Goal: Task Accomplishment & Management: Manage account settings

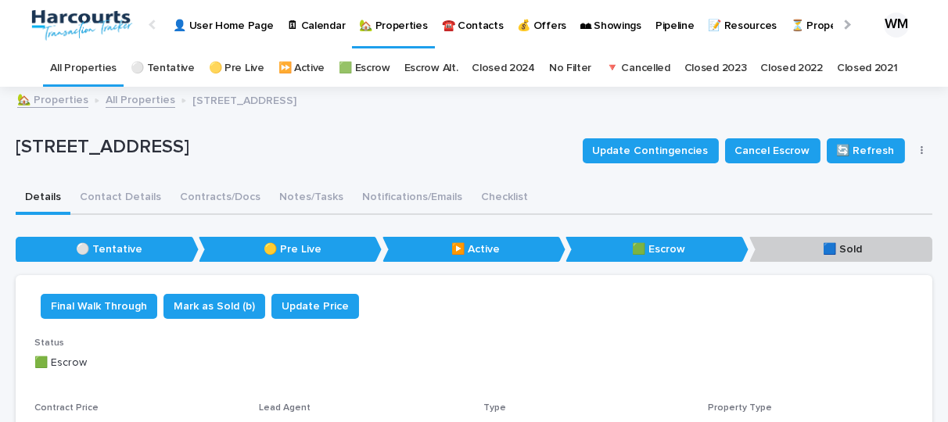
click at [84, 65] on link "All Properties" at bounding box center [83, 68] width 66 height 37
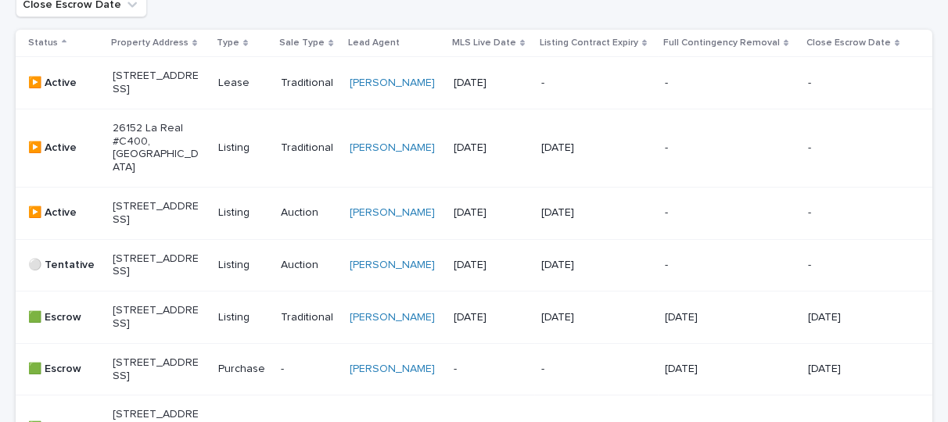
scroll to position [549, 0]
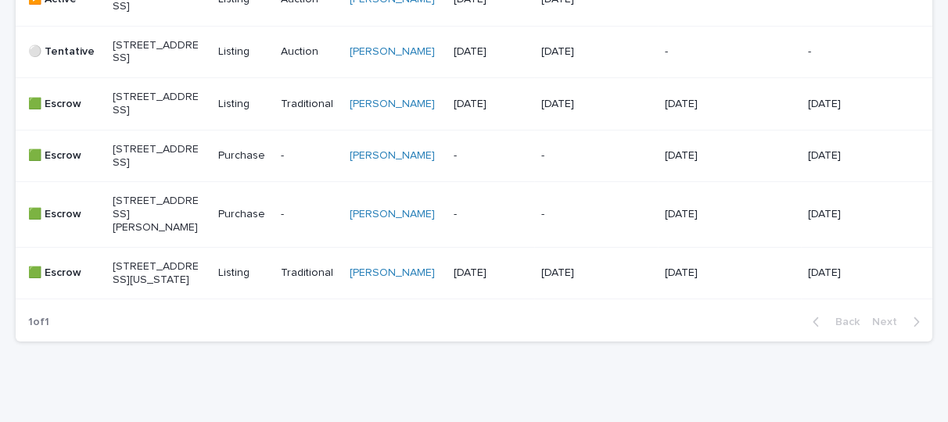
click at [124, 287] on p "[STREET_ADDRESS][US_STATE]" at bounding box center [156, 273] width 87 height 27
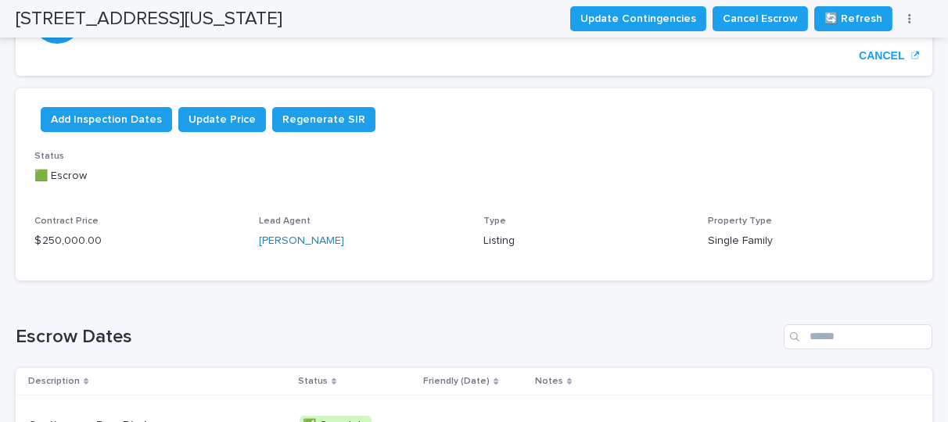
scroll to position [313, 0]
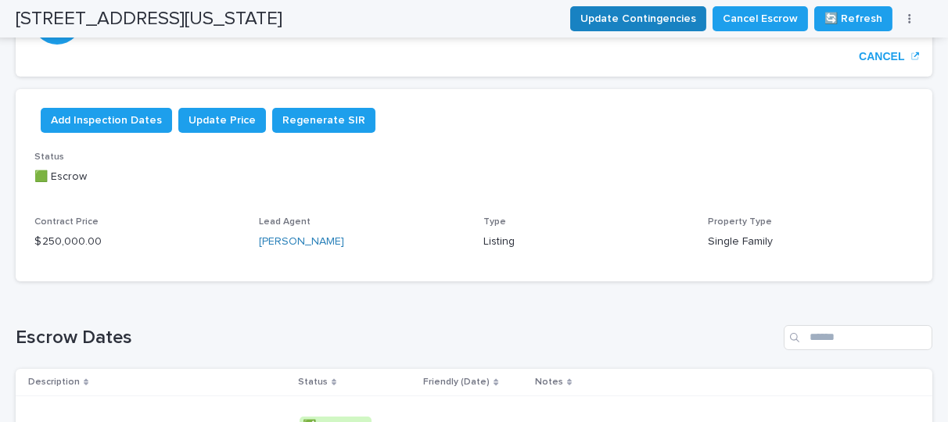
click at [632, 18] on span "Update Contingencies" at bounding box center [638, 19] width 116 height 16
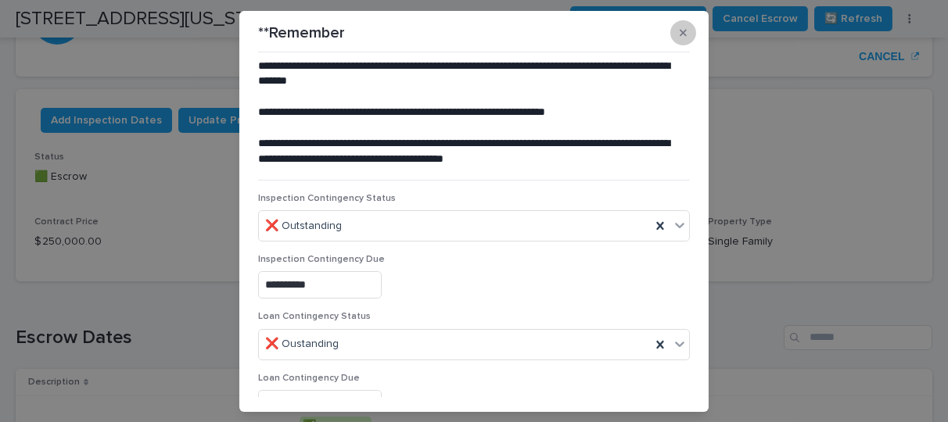
click at [679, 31] on icon "button" at bounding box center [682, 32] width 7 height 7
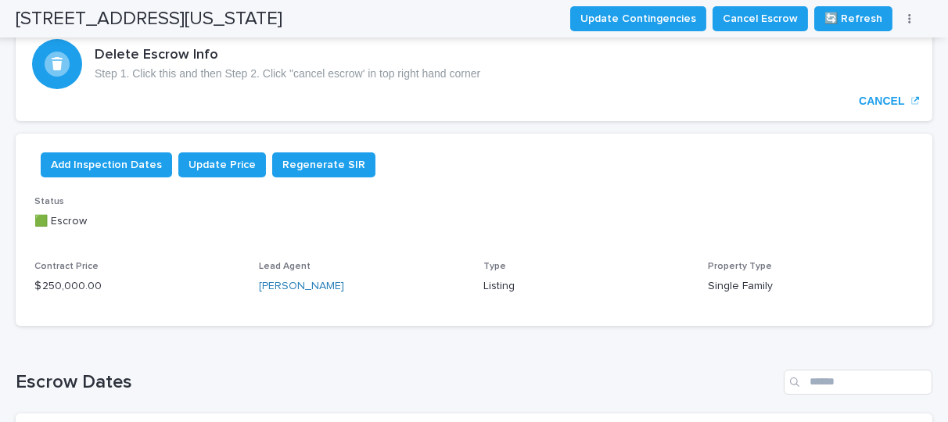
scroll to position [135, 0]
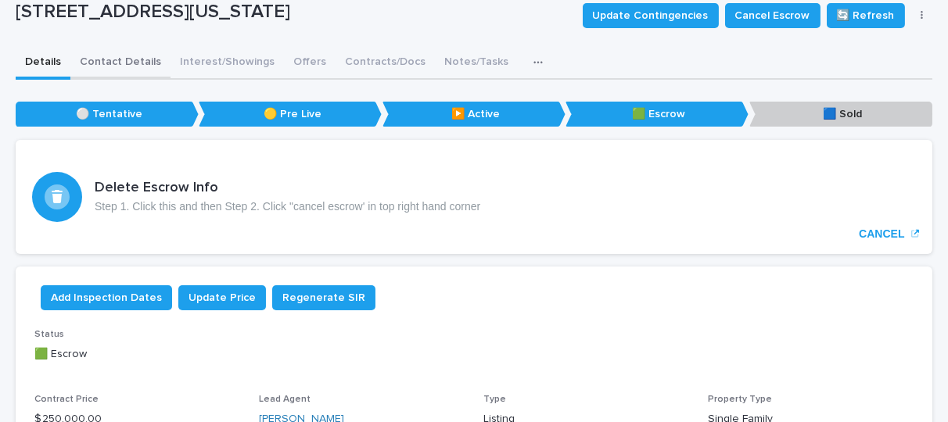
click at [123, 56] on button "Contact Details" at bounding box center [120, 63] width 100 height 33
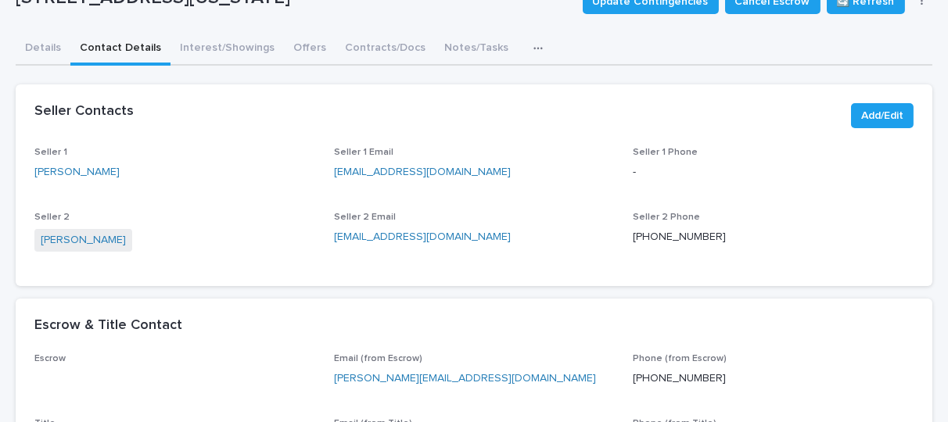
scroll to position [154, 0]
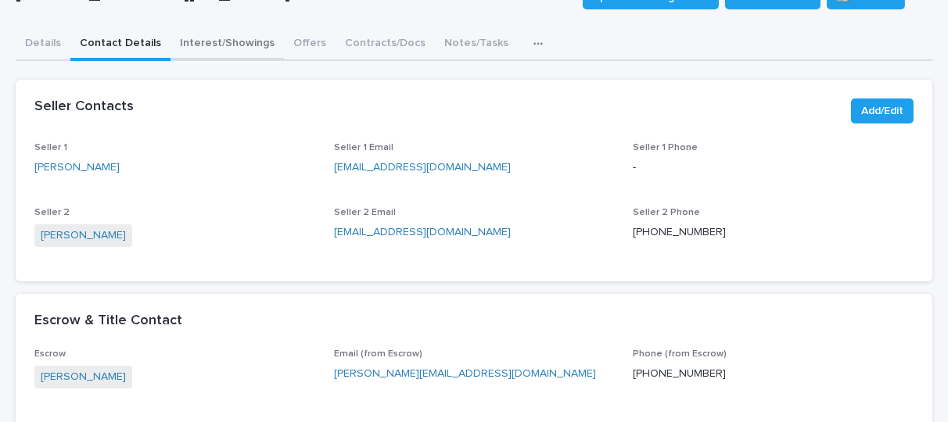
click at [237, 46] on div "Details Contact Details Interest/Showings Offers Contracts/Docs Notes/Tasks Not…" at bounding box center [474, 343] width 916 height 630
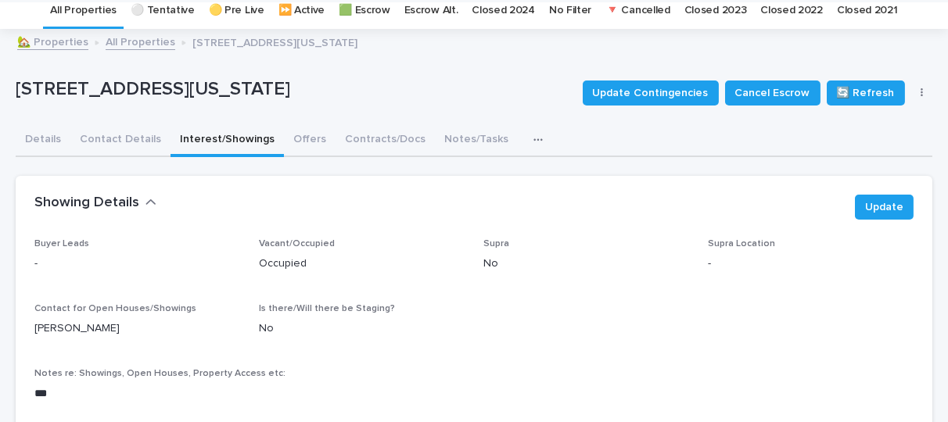
scroll to position [57, 0]
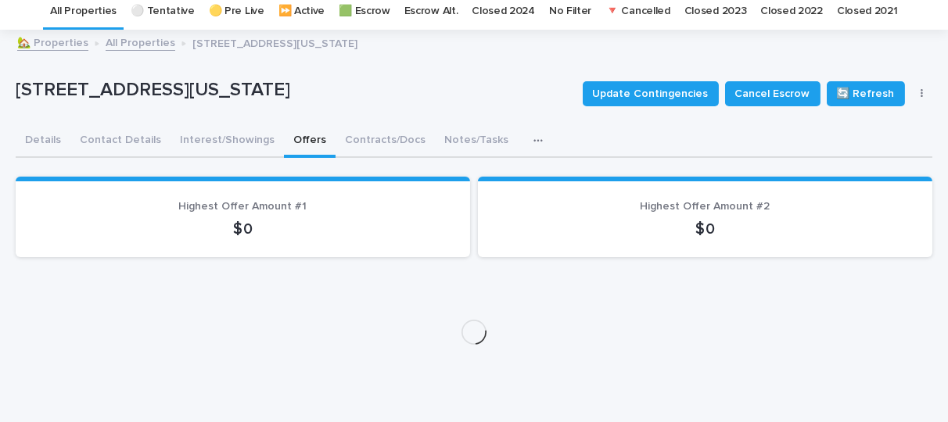
click at [298, 142] on button "Offers" at bounding box center [310, 141] width 52 height 33
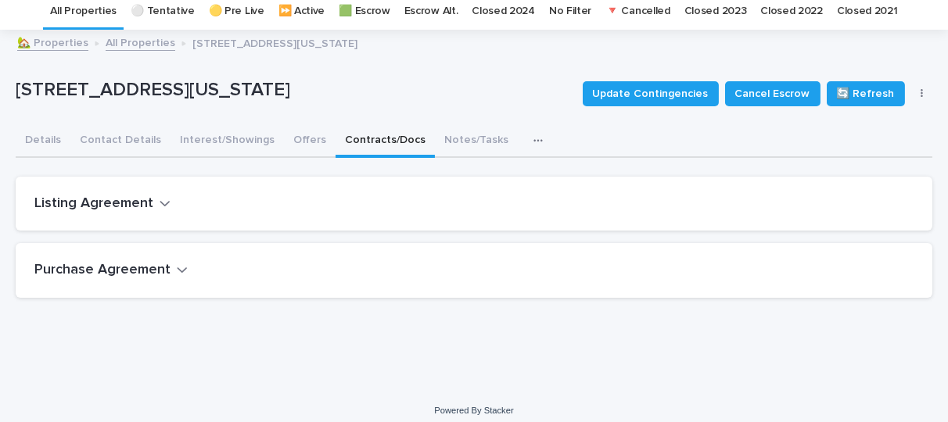
click at [375, 145] on button "Contracts/Docs" at bounding box center [384, 141] width 99 height 33
click at [52, 137] on button "Details" at bounding box center [43, 141] width 55 height 33
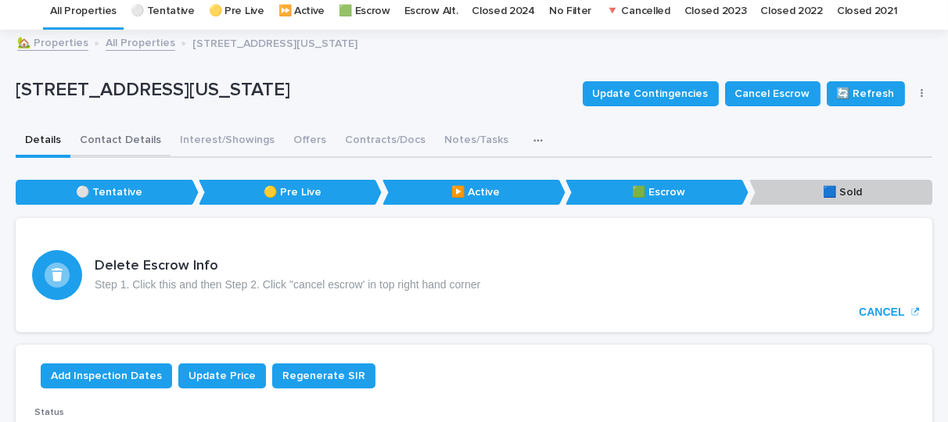
click at [108, 138] on button "Contact Details" at bounding box center [120, 141] width 100 height 33
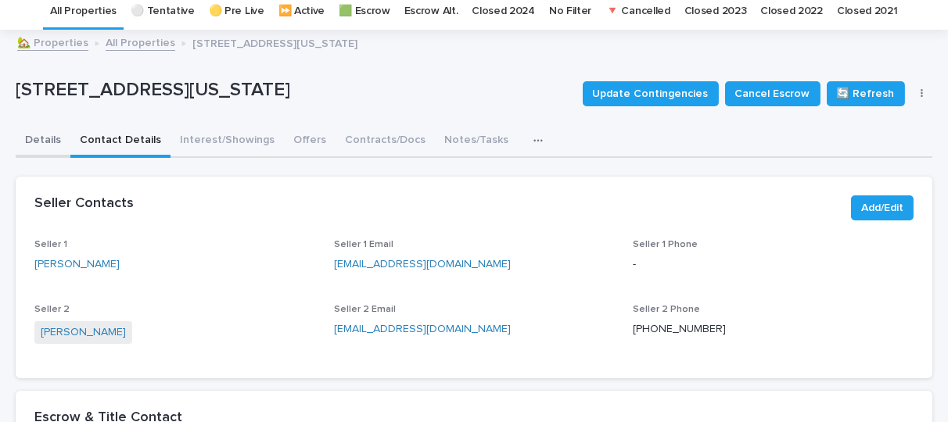
click at [41, 138] on button "Details" at bounding box center [43, 141] width 55 height 33
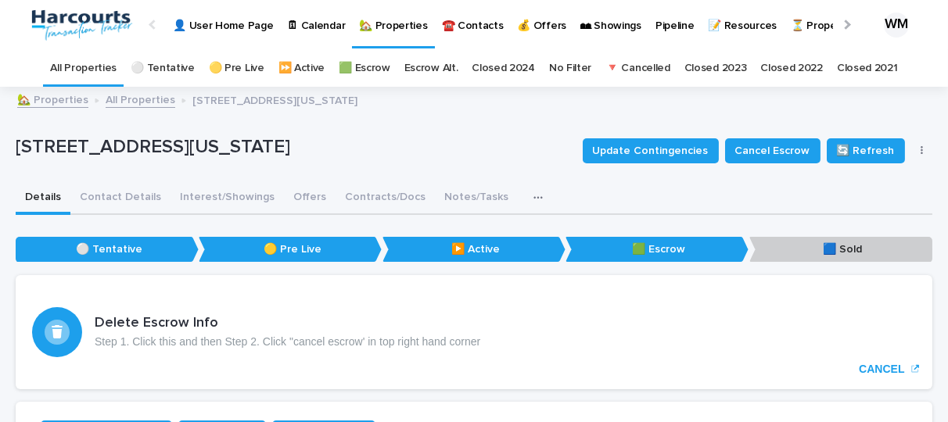
click at [95, 66] on link "All Properties" at bounding box center [83, 68] width 66 height 37
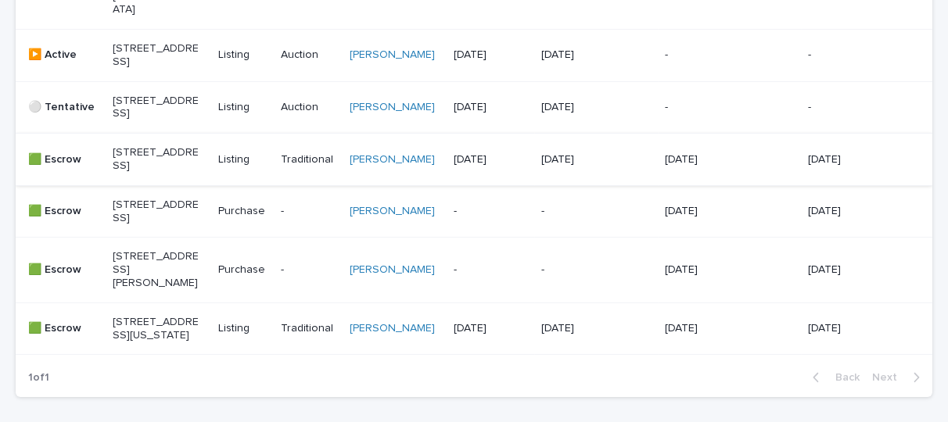
scroll to position [488, 0]
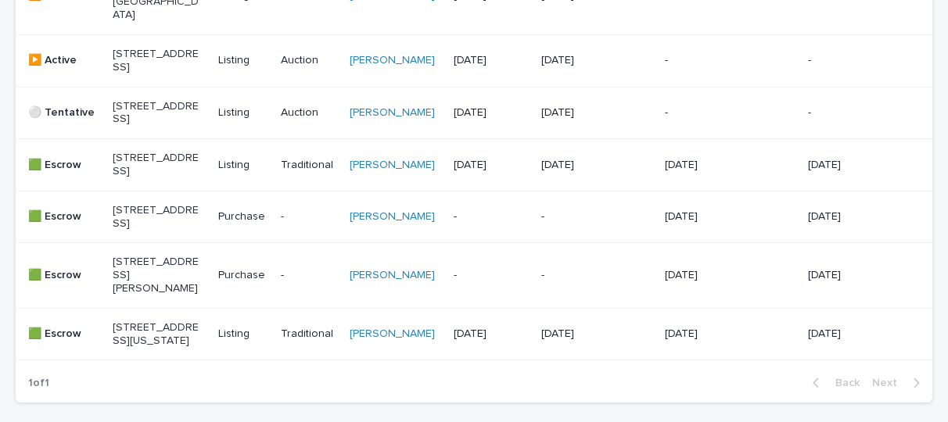
click at [152, 127] on p "[STREET_ADDRESS]" at bounding box center [156, 113] width 87 height 27
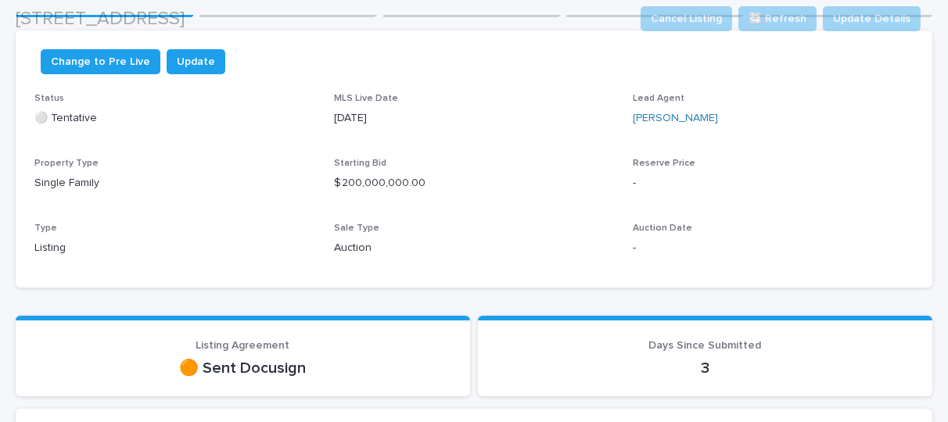
scroll to position [243, 0]
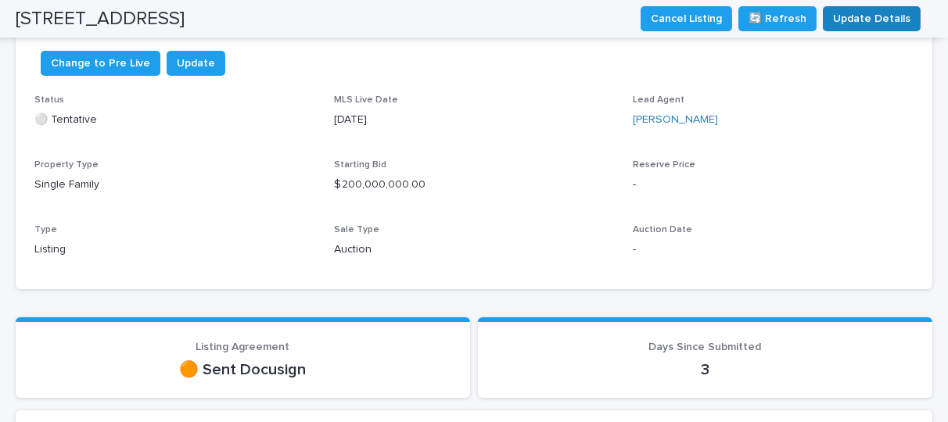
click at [854, 15] on span "Update Details" at bounding box center [871, 19] width 77 height 16
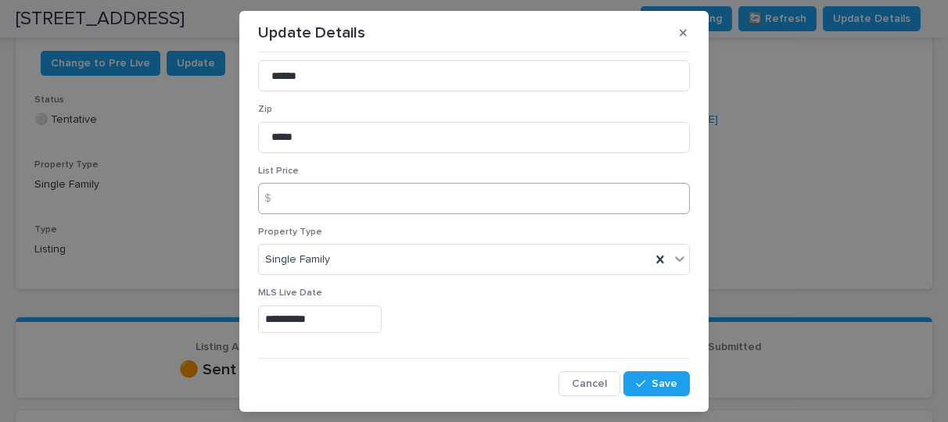
scroll to position [0, 0]
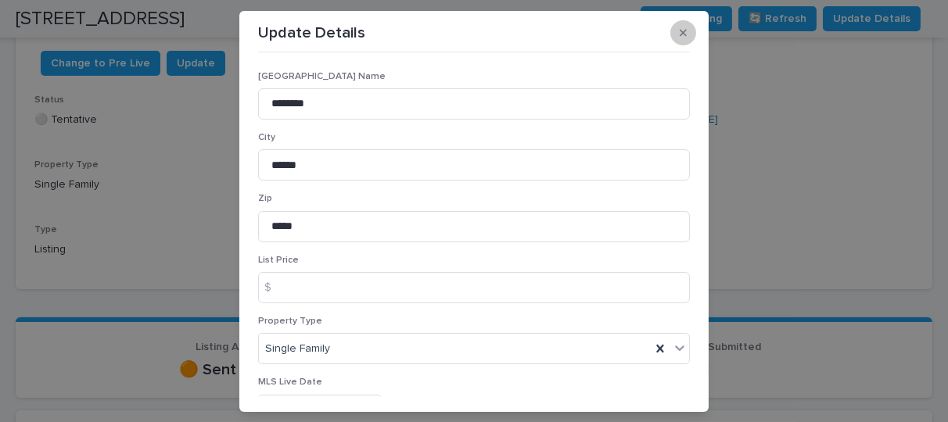
click at [679, 29] on icon "button" at bounding box center [682, 32] width 7 height 11
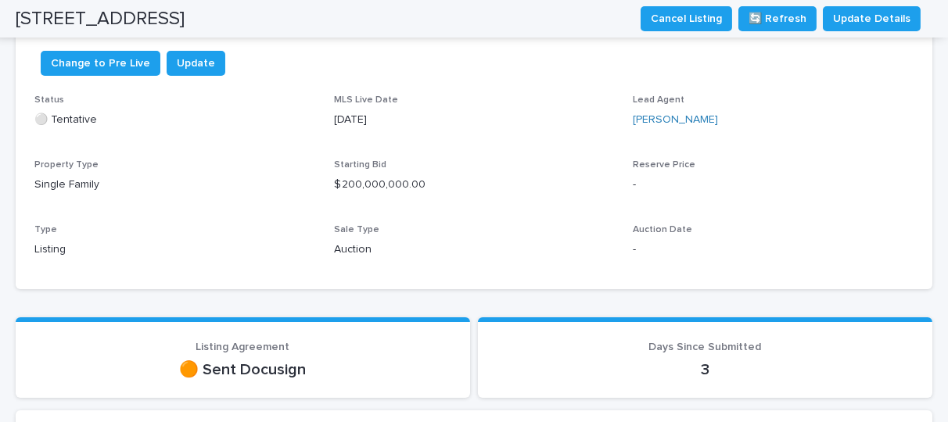
scroll to position [106, 0]
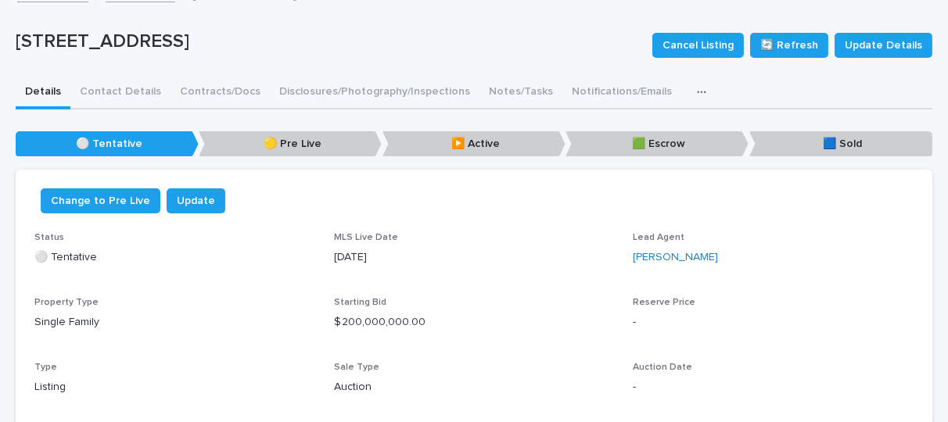
click at [697, 87] on icon "button" at bounding box center [701, 92] width 9 height 11
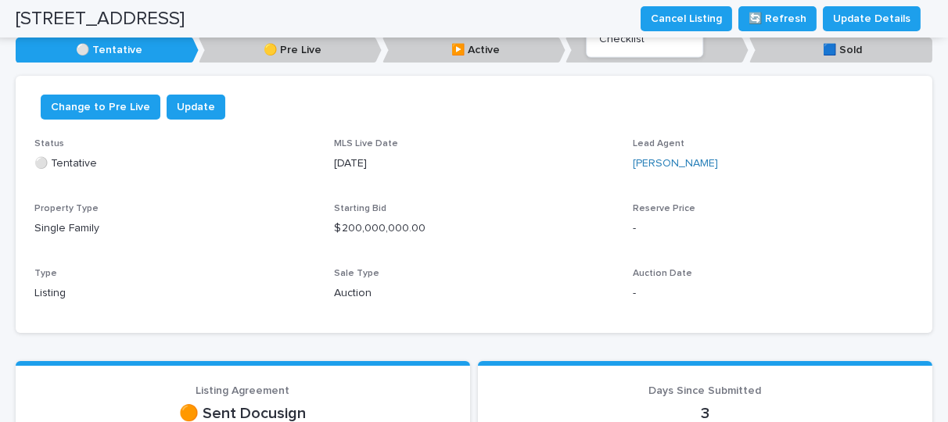
scroll to position [192, 0]
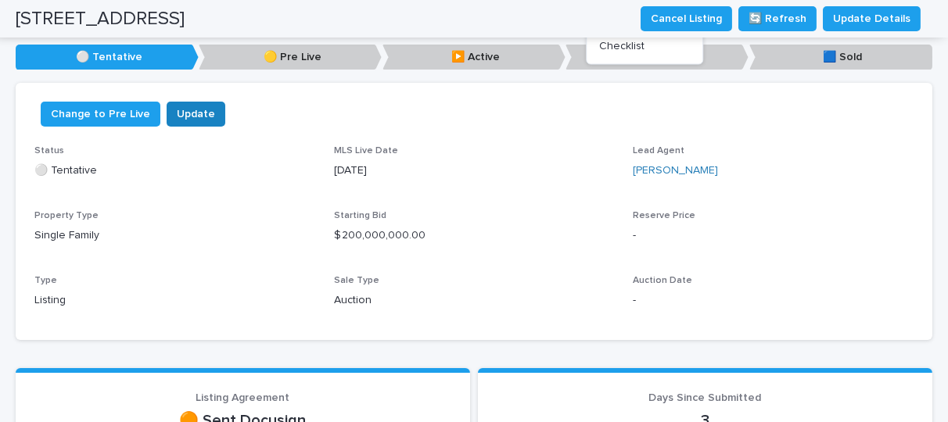
click at [177, 110] on span "Update" at bounding box center [196, 114] width 38 height 16
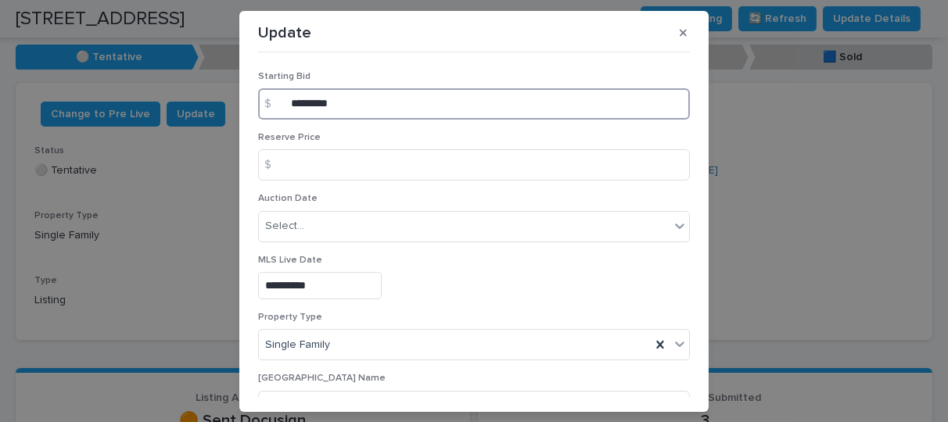
click at [395, 109] on input "*********" at bounding box center [474, 103] width 432 height 31
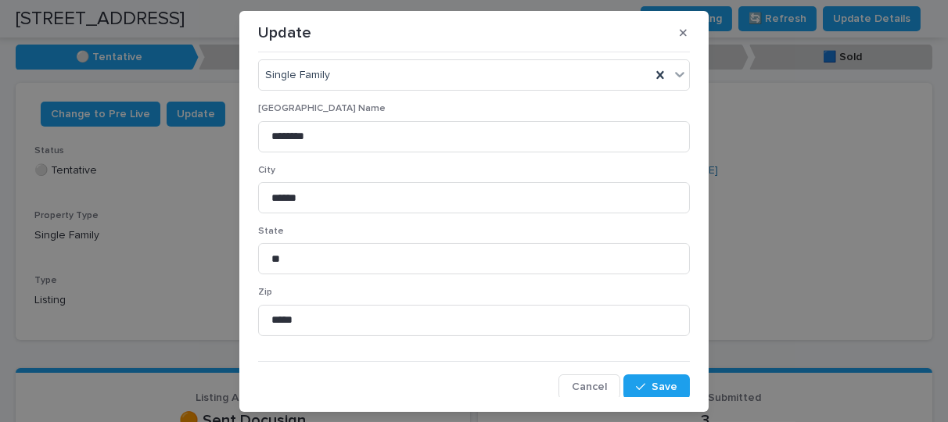
scroll to position [268, 0]
type input "********"
click at [636, 383] on div "button" at bounding box center [644, 388] width 16 height 11
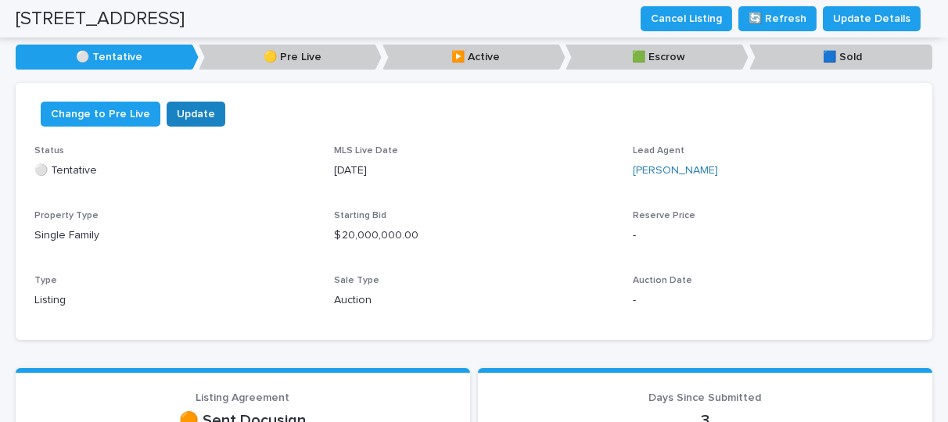
click at [192, 113] on span "Update" at bounding box center [196, 114] width 38 height 16
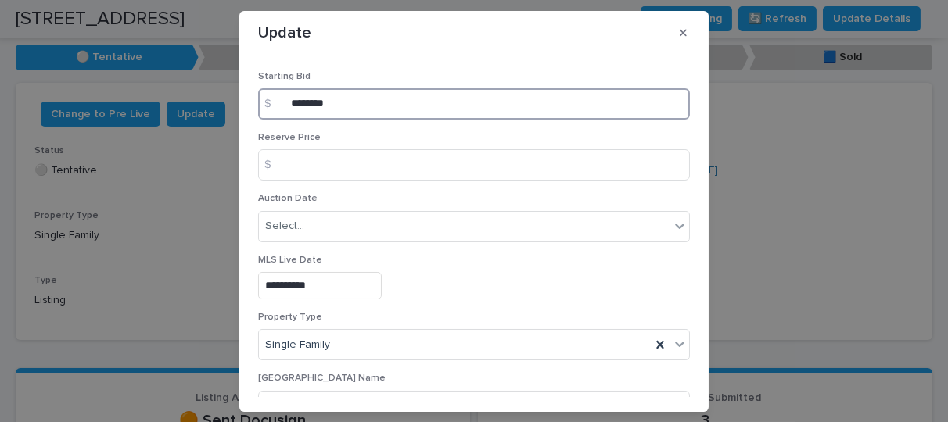
click at [364, 106] on input "********" at bounding box center [474, 103] width 432 height 31
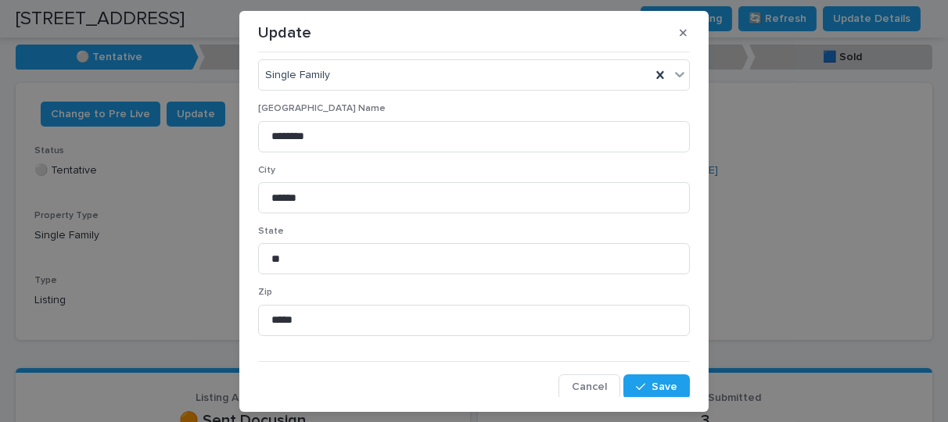
scroll to position [267, 0]
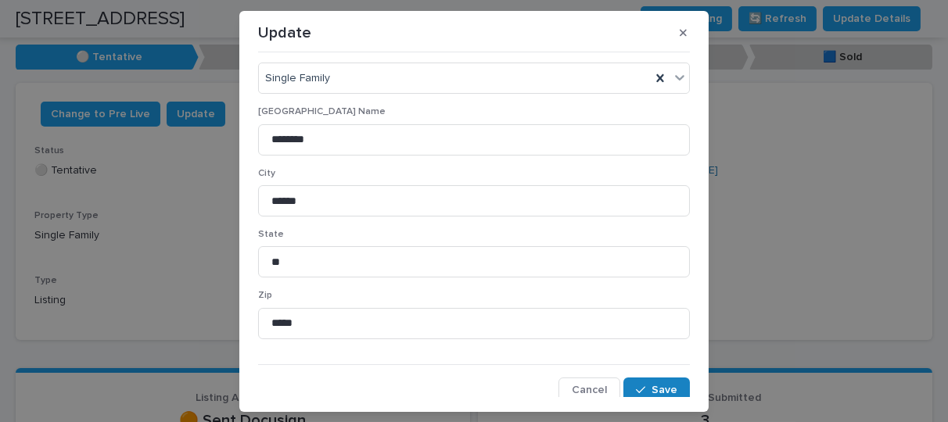
type input "*******"
click at [651, 385] on span "Save" at bounding box center [664, 390] width 26 height 11
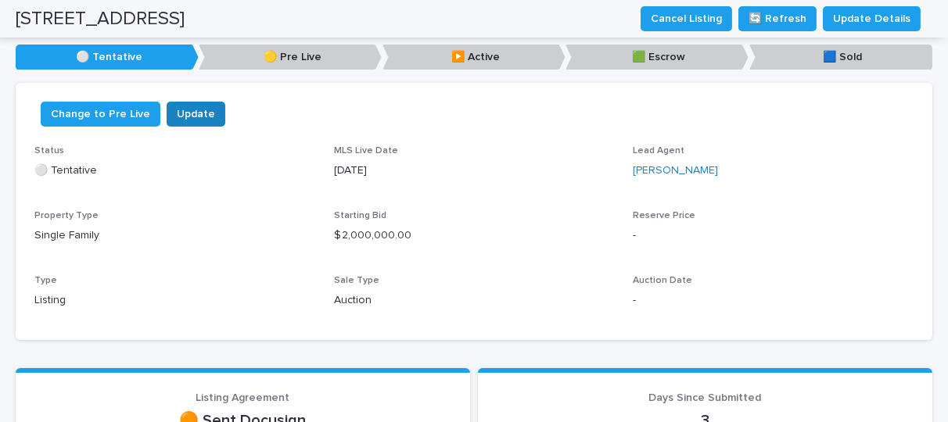
drag, startPoint x: 877, startPoint y: 23, endPoint x: 177, endPoint y: 106, distance: 704.0
click at [177, 106] on div "[GEOGRAPHIC_DATA] Cancel Listing 🔄 Refresh Update Details [STREET_ADDRESS][PERS…" at bounding box center [474, 212] width 916 height 633
click at [177, 106] on span "Update" at bounding box center [196, 114] width 38 height 16
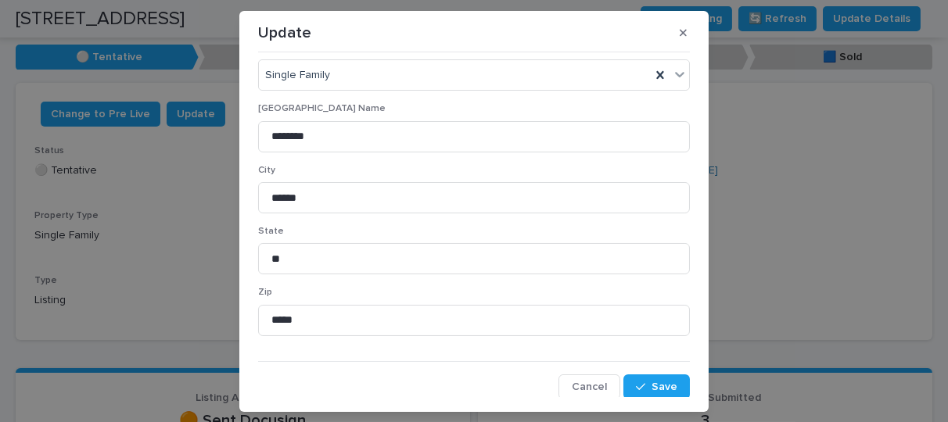
scroll to position [269, 0]
click at [651, 385] on span "Save" at bounding box center [664, 387] width 26 height 11
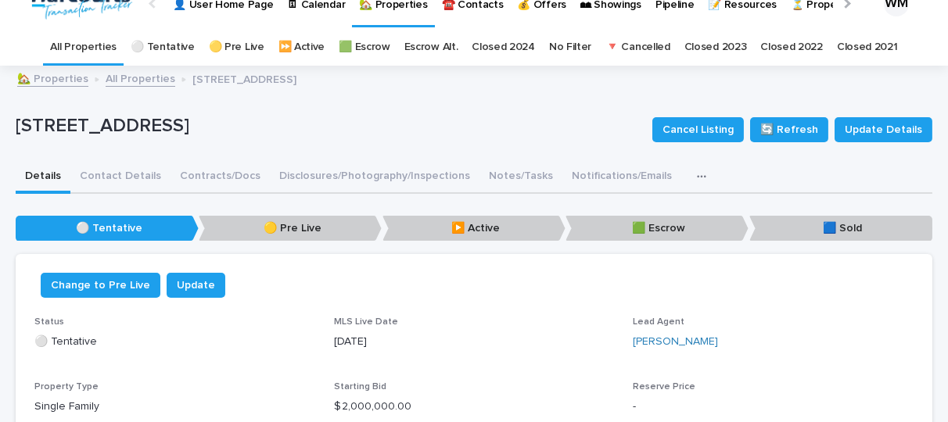
scroll to position [160, 0]
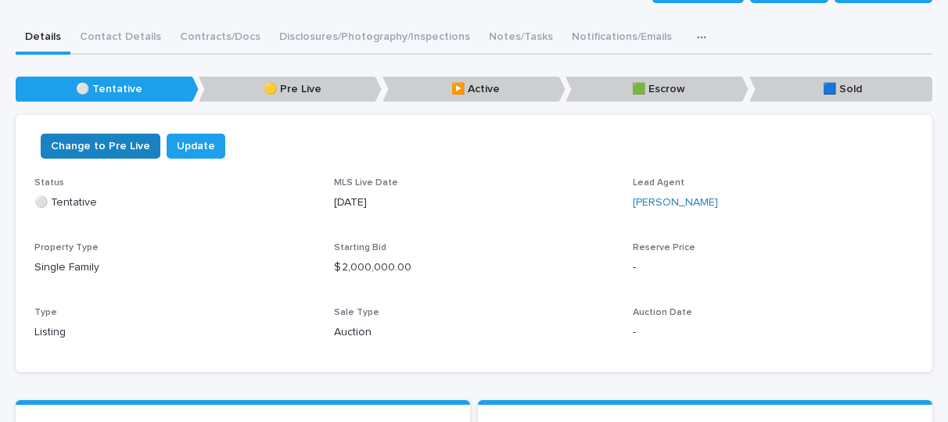
click at [117, 140] on span "Change to Pre Live" at bounding box center [100, 146] width 99 height 16
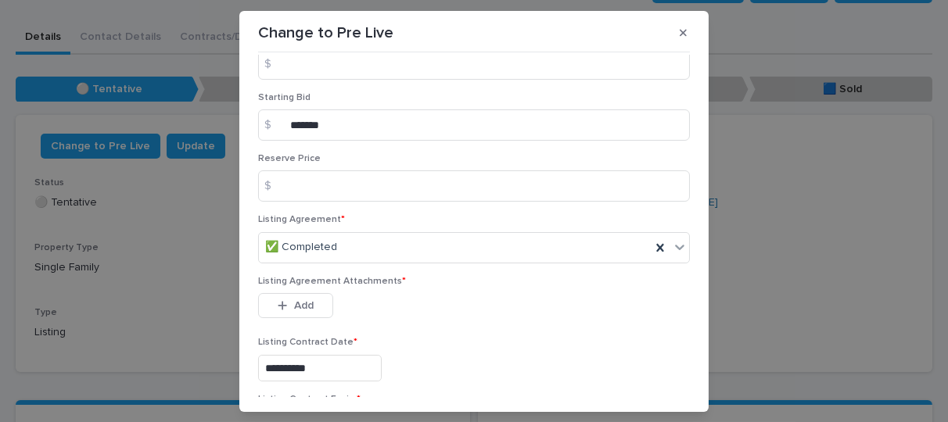
scroll to position [107, 0]
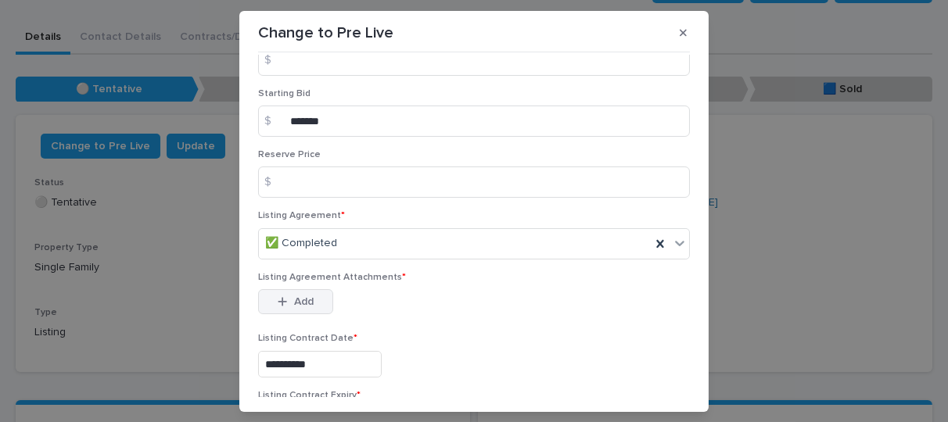
click at [294, 296] on span "Add" at bounding box center [304, 301] width 20 height 11
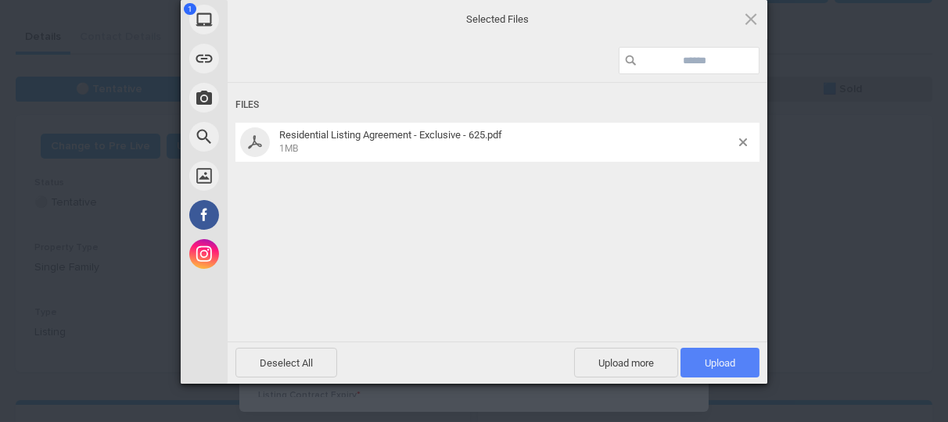
click at [715, 355] on span "Upload 1" at bounding box center [719, 363] width 79 height 30
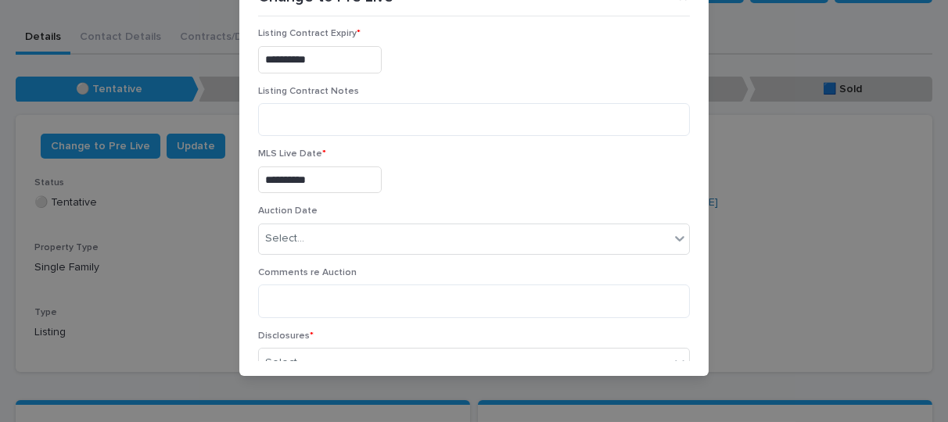
scroll to position [488, 0]
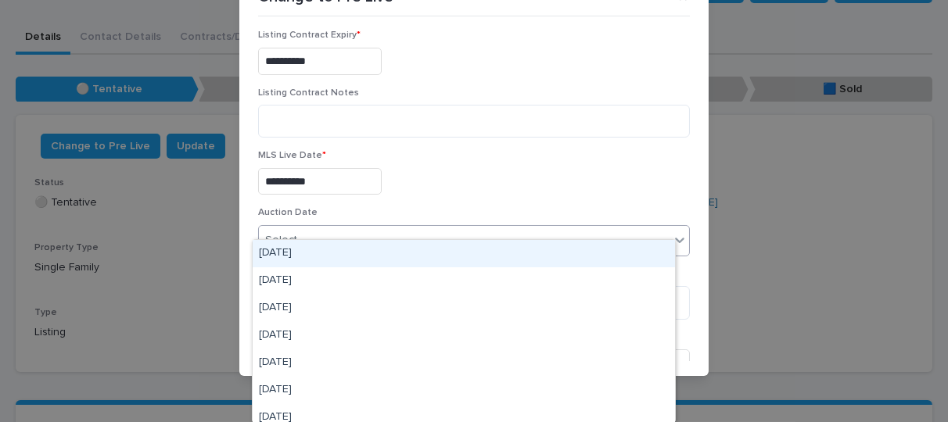
click at [607, 230] on div "Select..." at bounding box center [464, 241] width 411 height 26
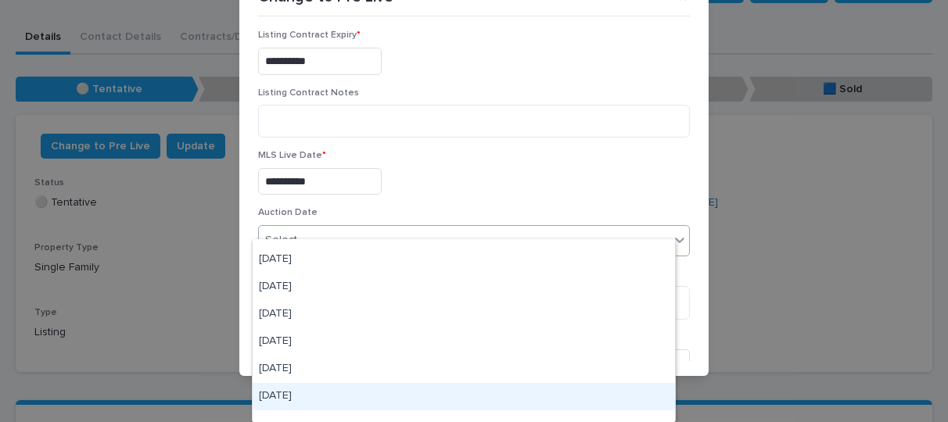
scroll to position [0, 0]
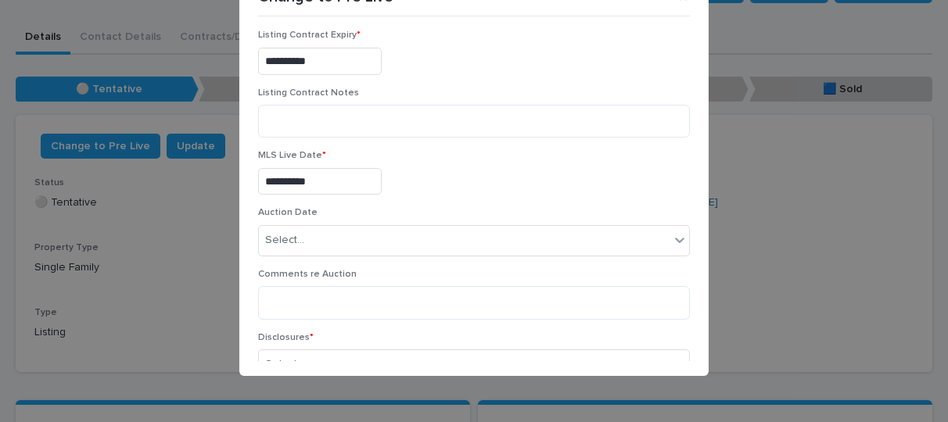
click at [539, 186] on div "**********" at bounding box center [474, 178] width 432 height 57
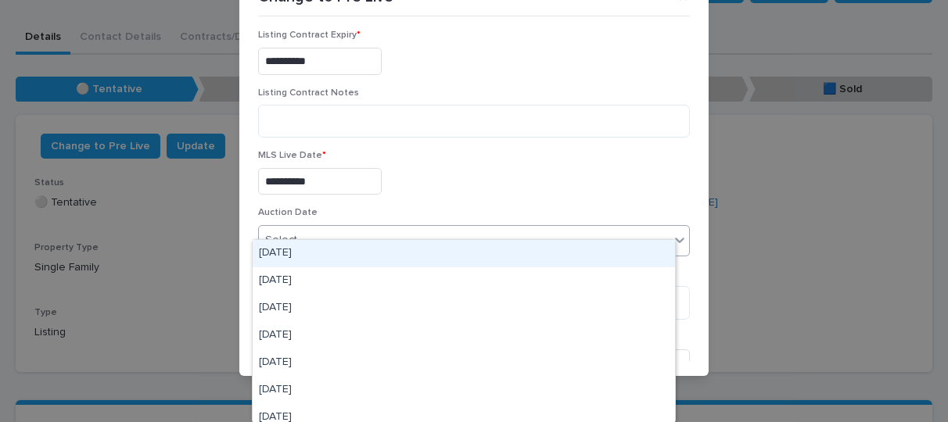
click at [518, 228] on div "Select..." at bounding box center [464, 241] width 411 height 26
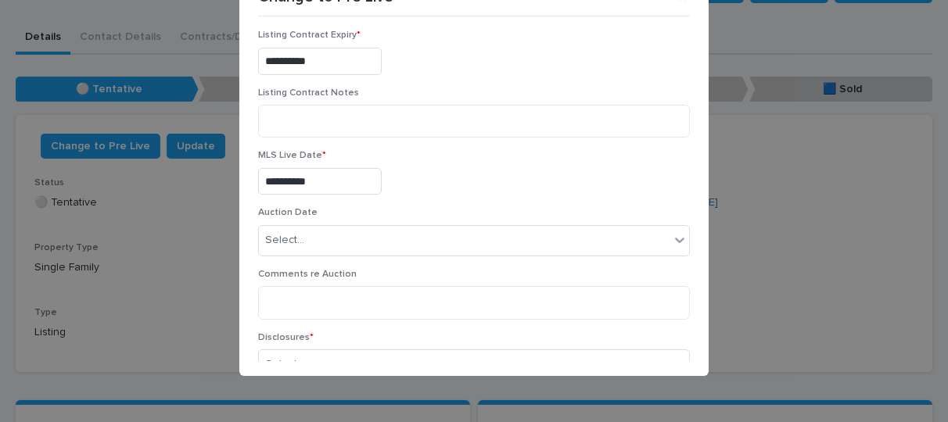
click at [481, 175] on div "**********" at bounding box center [474, 181] width 432 height 27
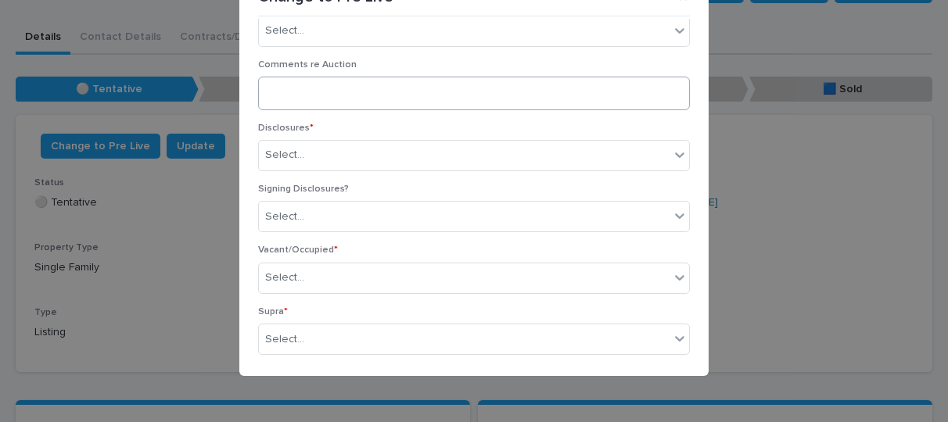
scroll to position [697, 0]
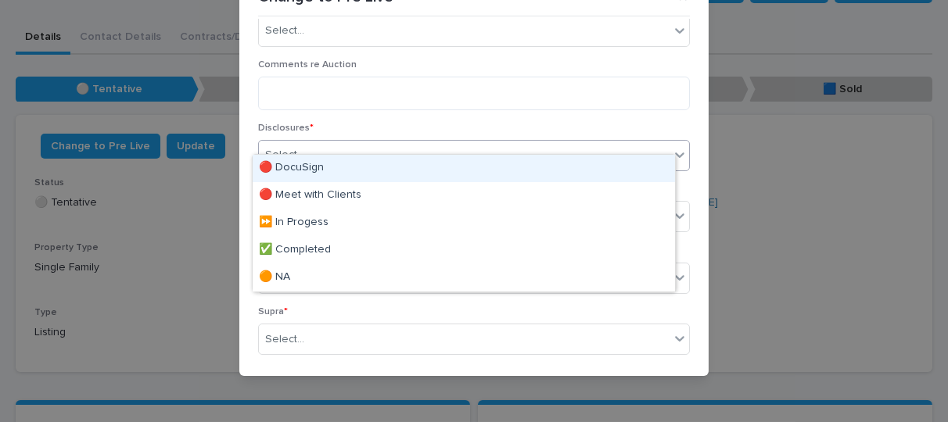
click at [503, 142] on div "Select..." at bounding box center [464, 155] width 411 height 26
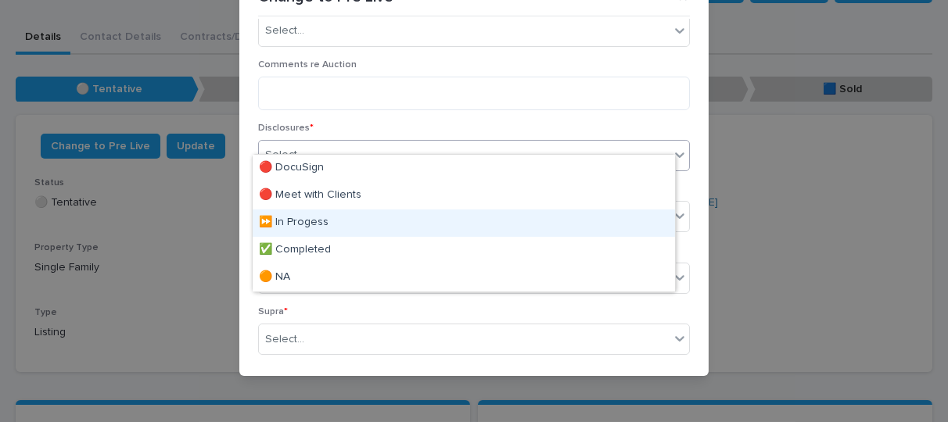
click at [311, 226] on div "⏩ In Progess" at bounding box center [464, 223] width 422 height 27
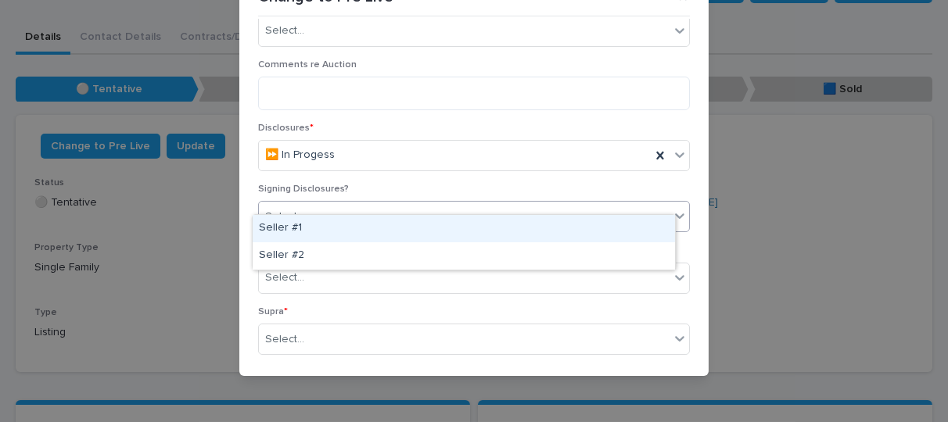
click at [421, 204] on div "Select..." at bounding box center [464, 217] width 411 height 26
click at [286, 231] on div "Seller #1" at bounding box center [464, 228] width 422 height 27
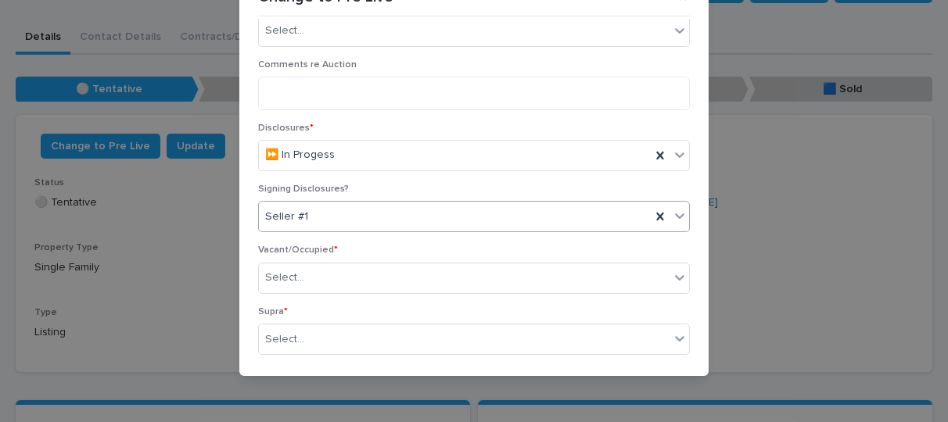
scroll to position [769, 0]
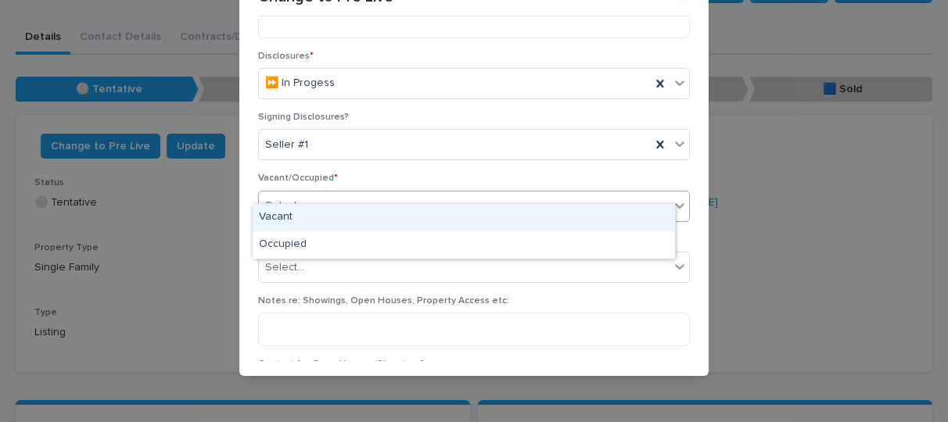
click at [322, 198] on div "Select..." at bounding box center [464, 206] width 411 height 26
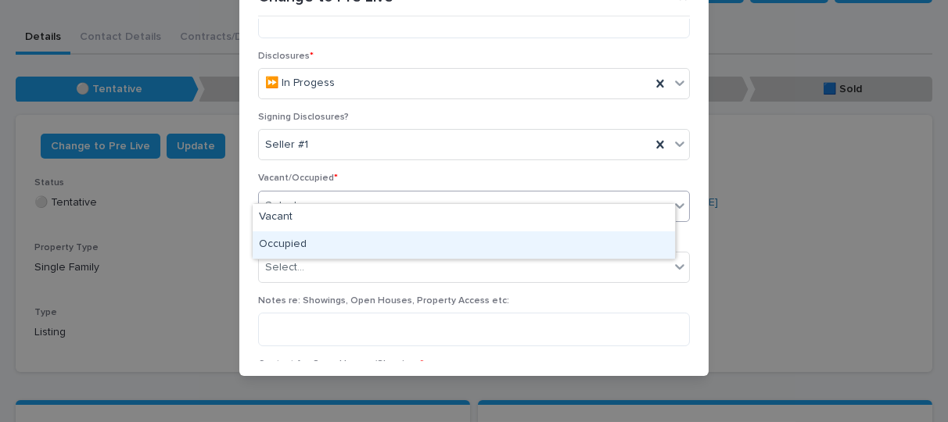
drag, startPoint x: 274, startPoint y: 228, endPoint x: 274, endPoint y: 238, distance: 10.2
click at [274, 238] on div "Occupied" at bounding box center [464, 244] width 422 height 27
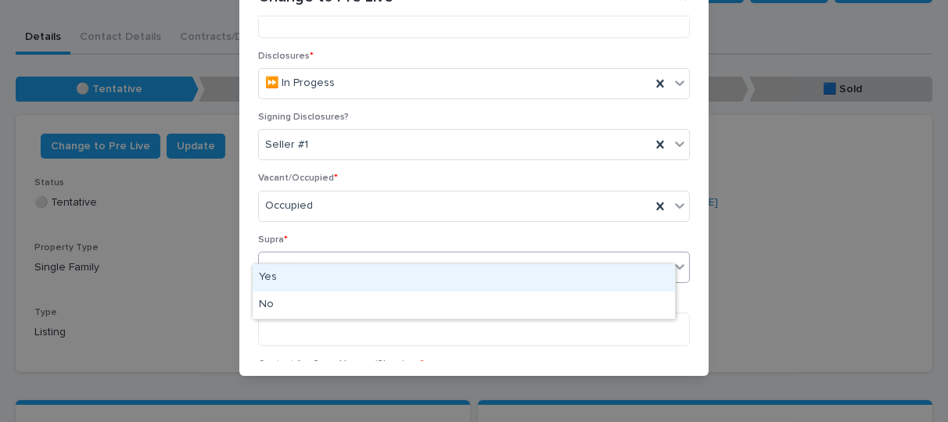
click at [274, 255] on div "Select..." at bounding box center [464, 268] width 411 height 26
click at [268, 279] on div "Yes" at bounding box center [464, 277] width 422 height 27
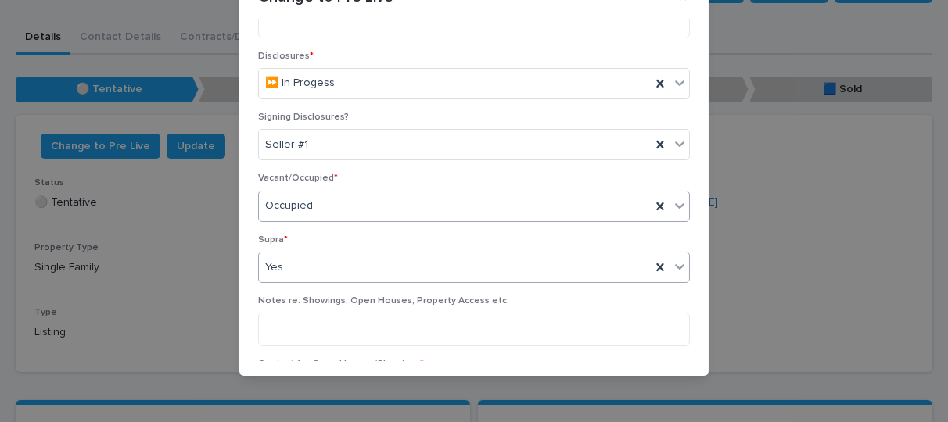
scroll to position [928, 0]
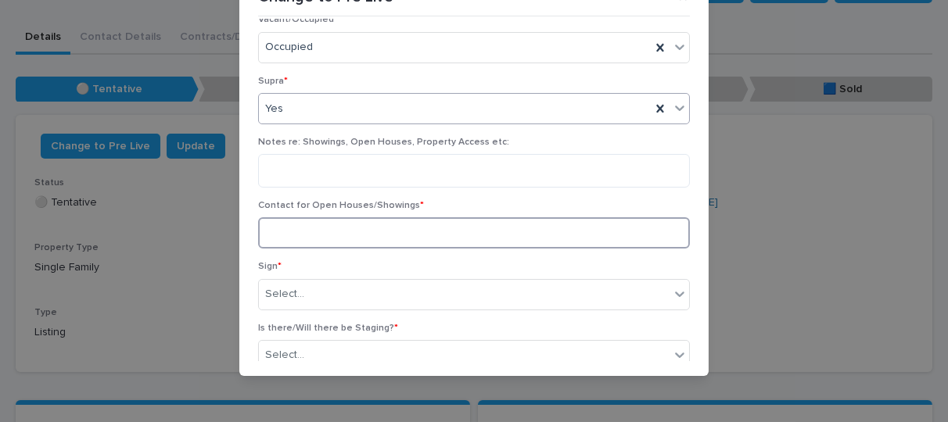
click at [362, 217] on input at bounding box center [474, 232] width 432 height 31
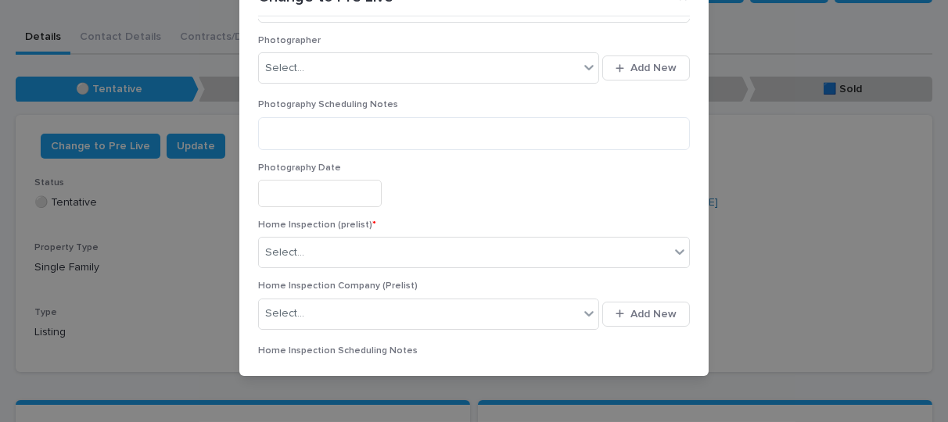
scroll to position [1655, 0]
type input "**********"
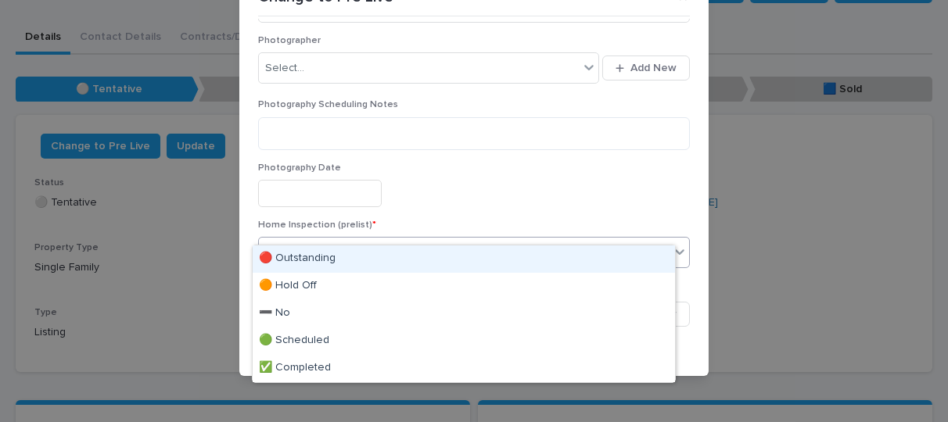
click at [425, 240] on div "Select..." at bounding box center [464, 253] width 411 height 26
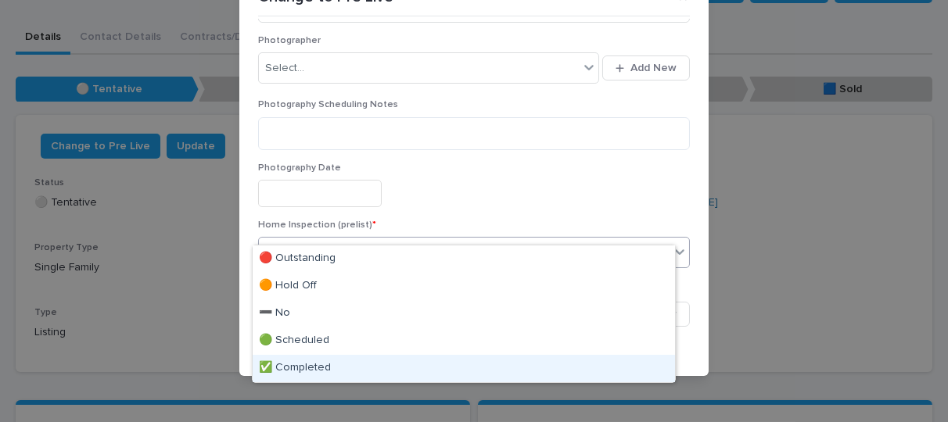
click at [289, 363] on div "✅ Completed" at bounding box center [464, 368] width 422 height 27
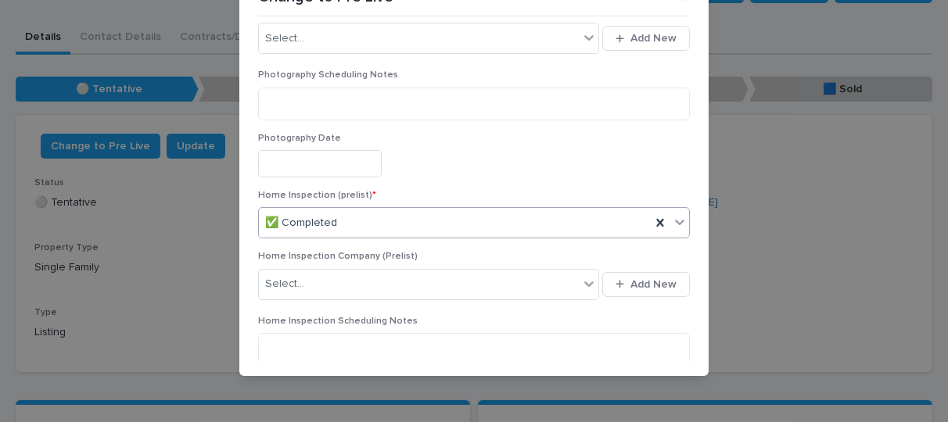
scroll to position [1684, 0]
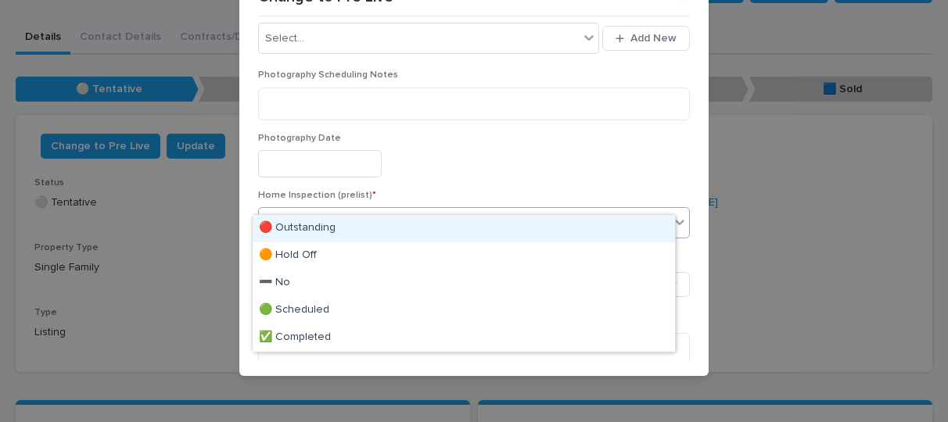
click at [398, 210] on div "✅ Completed" at bounding box center [455, 223] width 392 height 26
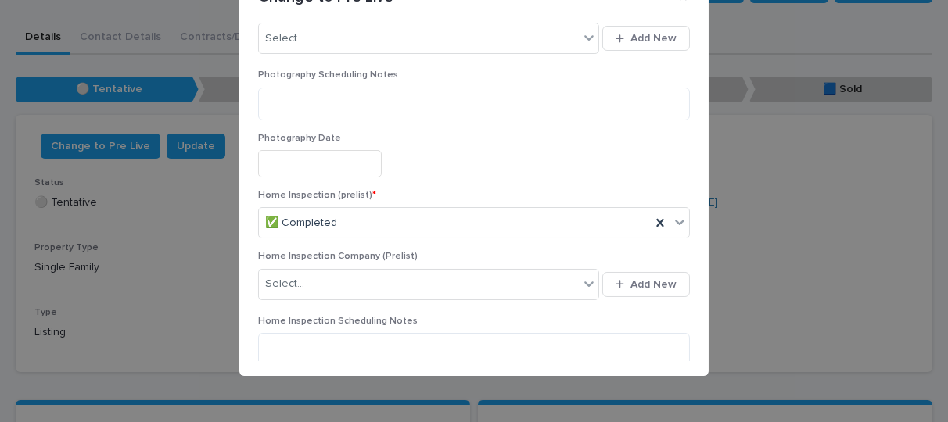
click at [454, 150] on div at bounding box center [474, 163] width 432 height 27
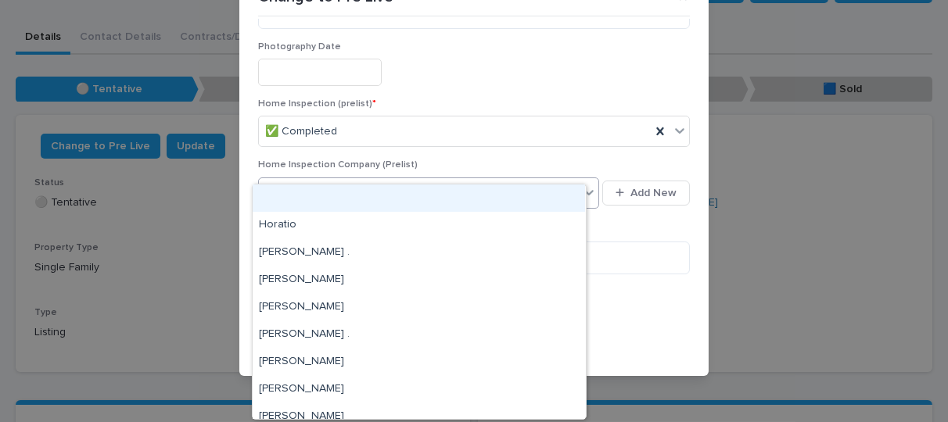
click at [454, 180] on div "Select..." at bounding box center [419, 193] width 320 height 26
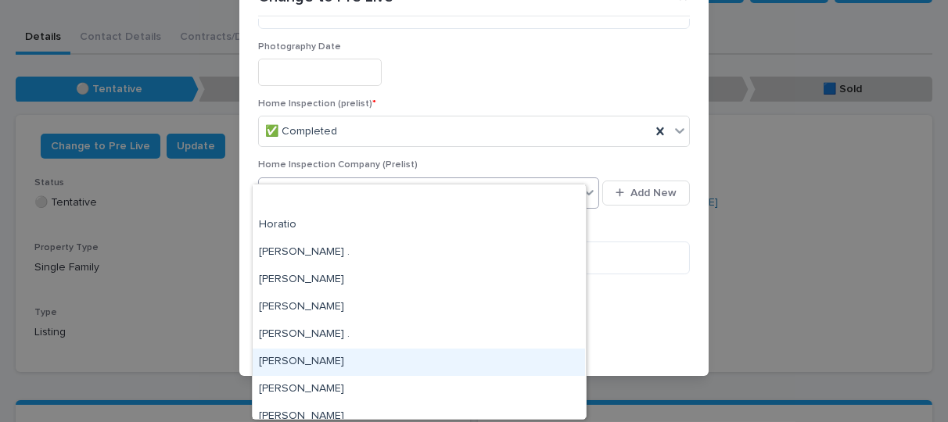
click at [294, 359] on div "[PERSON_NAME]" at bounding box center [419, 362] width 332 height 27
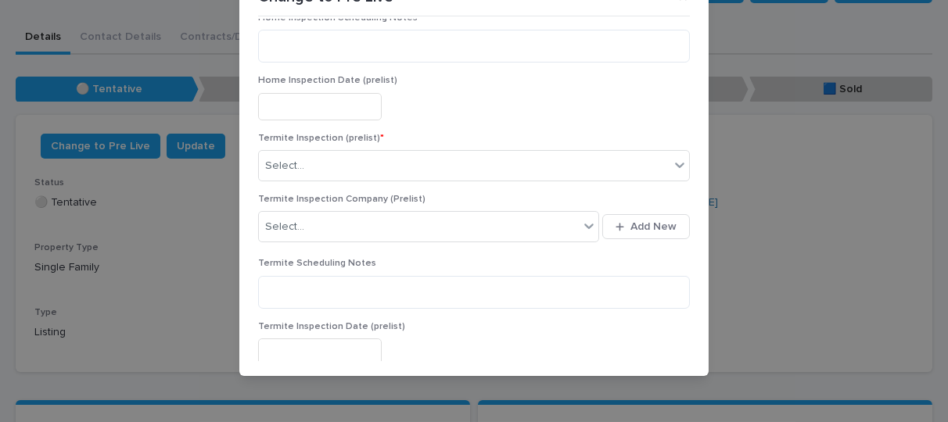
scroll to position [1989, 0]
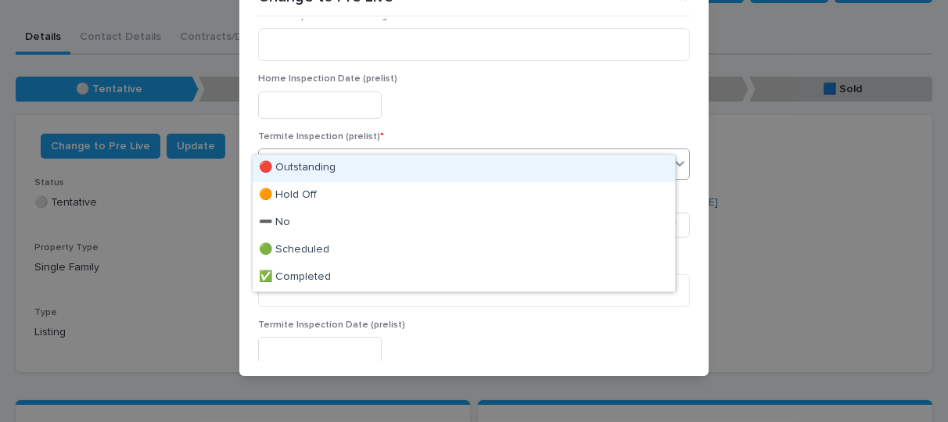
click at [398, 152] on div "Select..." at bounding box center [464, 165] width 411 height 26
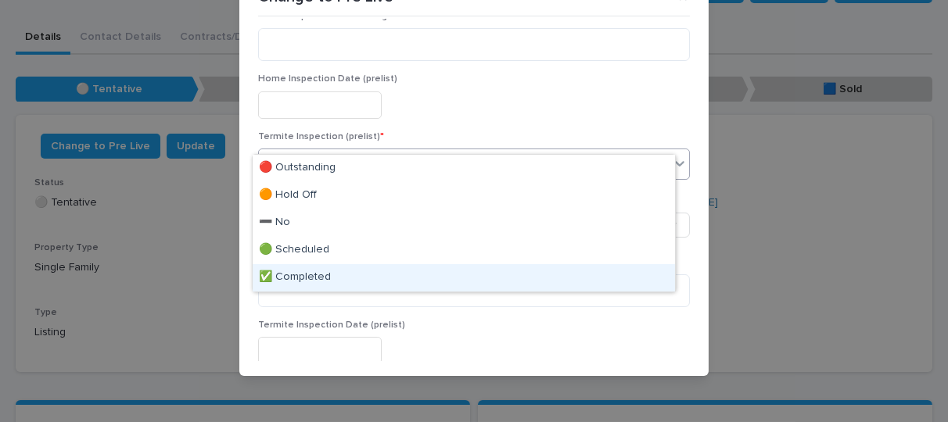
click at [292, 278] on div "✅ Completed" at bounding box center [464, 277] width 422 height 27
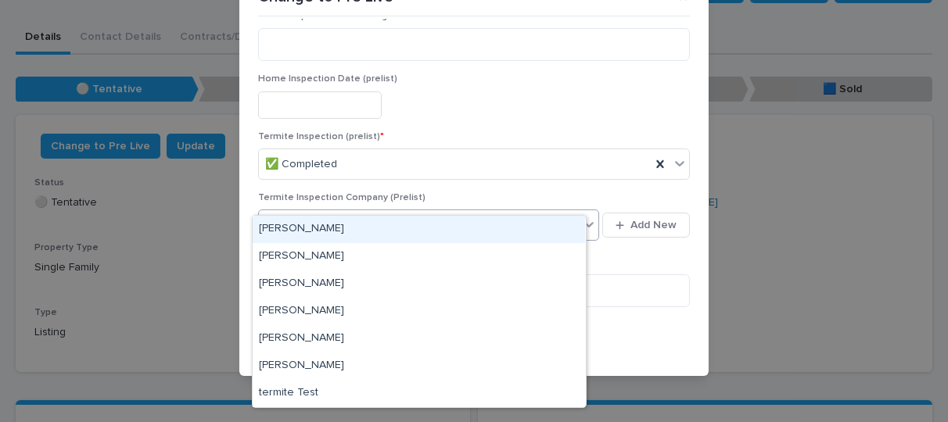
click at [349, 213] on div "Select..." at bounding box center [419, 226] width 320 height 26
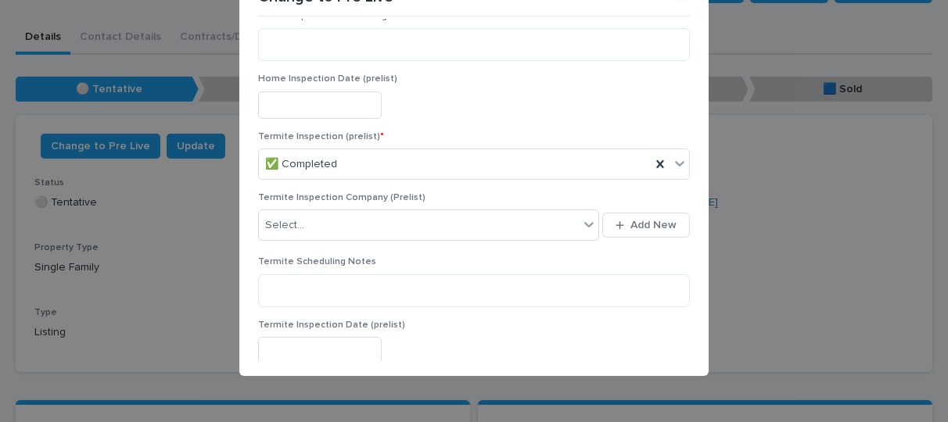
click at [439, 98] on div "Home Inspection Date (prelist)" at bounding box center [474, 101] width 432 height 57
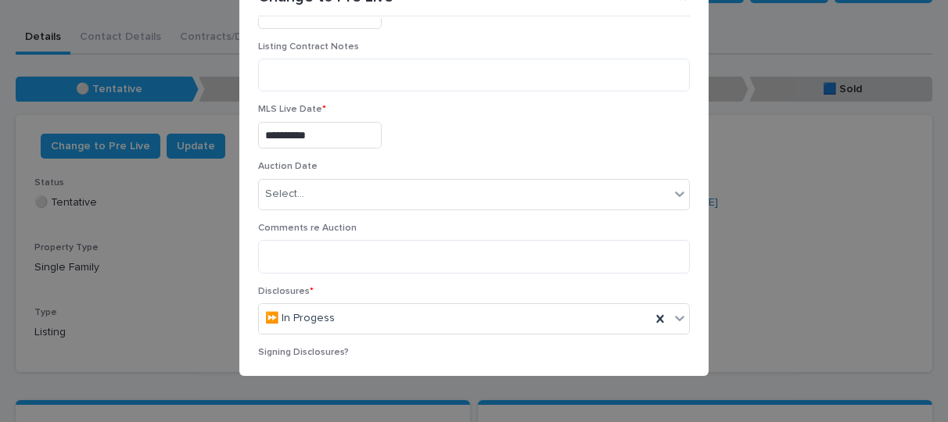
scroll to position [536, 0]
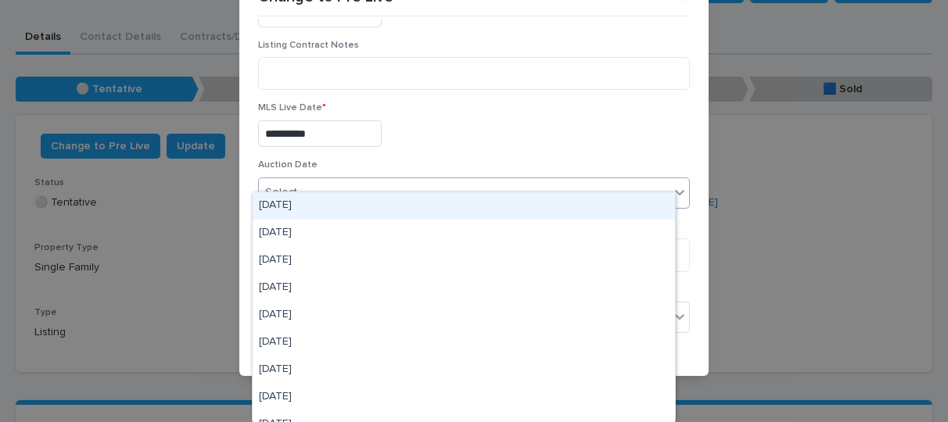
click at [407, 186] on div "Select..." at bounding box center [464, 193] width 411 height 26
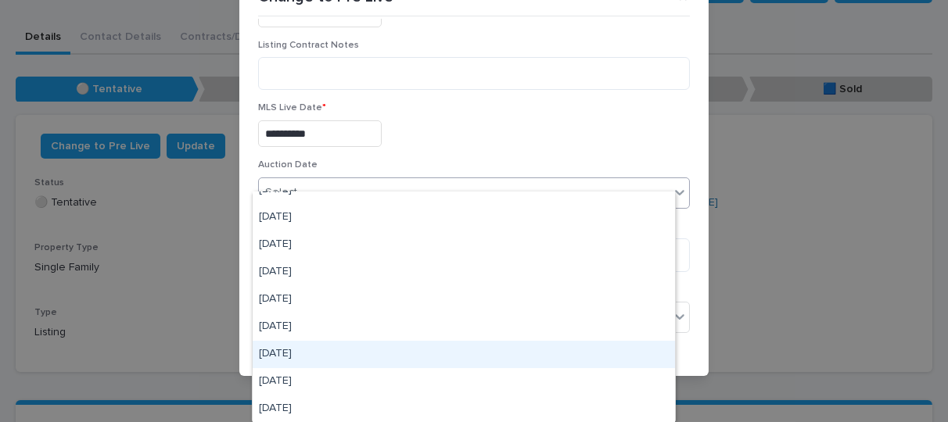
scroll to position [96, 0]
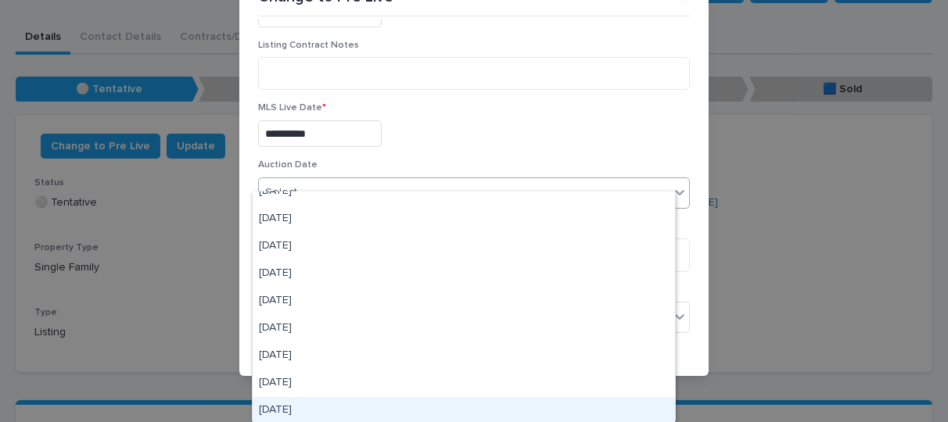
click at [336, 412] on div "[DATE]" at bounding box center [464, 410] width 422 height 27
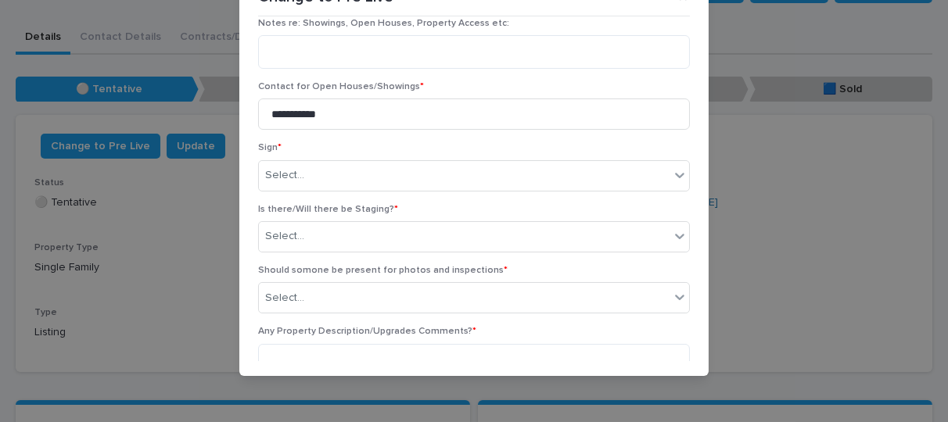
scroll to position [1064, 0]
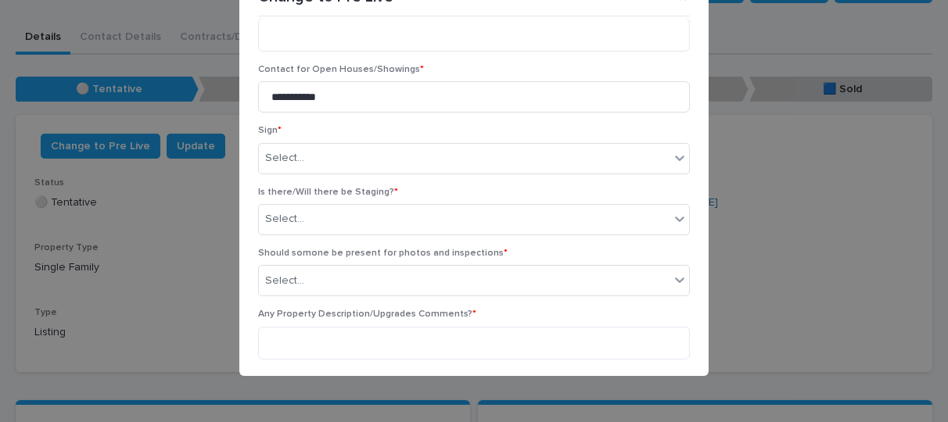
click at [407, 161] on div "Sign * Select..." at bounding box center [474, 155] width 432 height 61
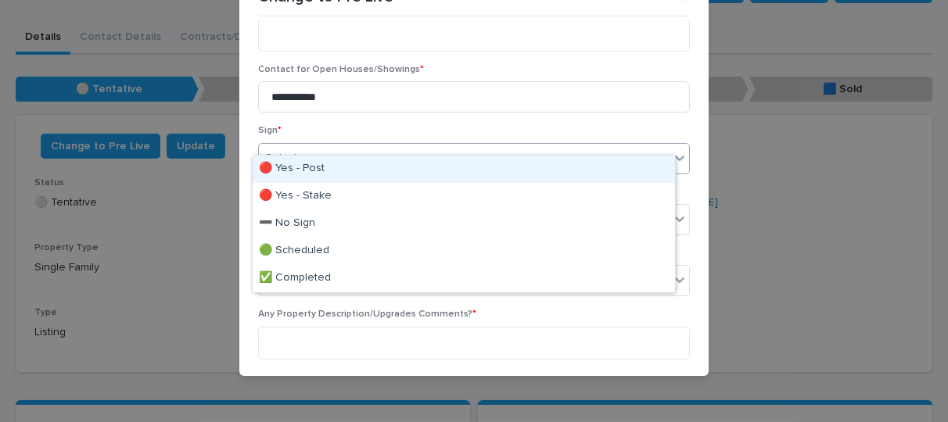
click at [424, 149] on div "Select..." at bounding box center [464, 158] width 411 height 26
click at [589, 145] on div "Select..." at bounding box center [464, 158] width 411 height 26
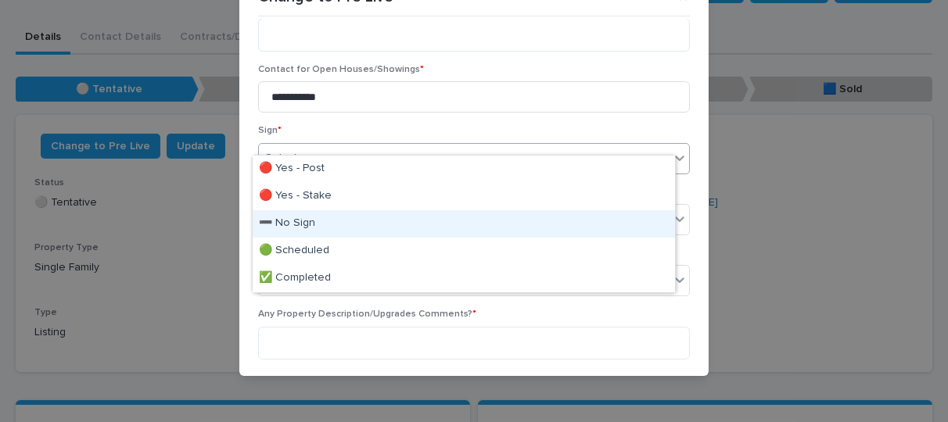
click at [299, 217] on div "➖ No Sign" at bounding box center [464, 223] width 422 height 27
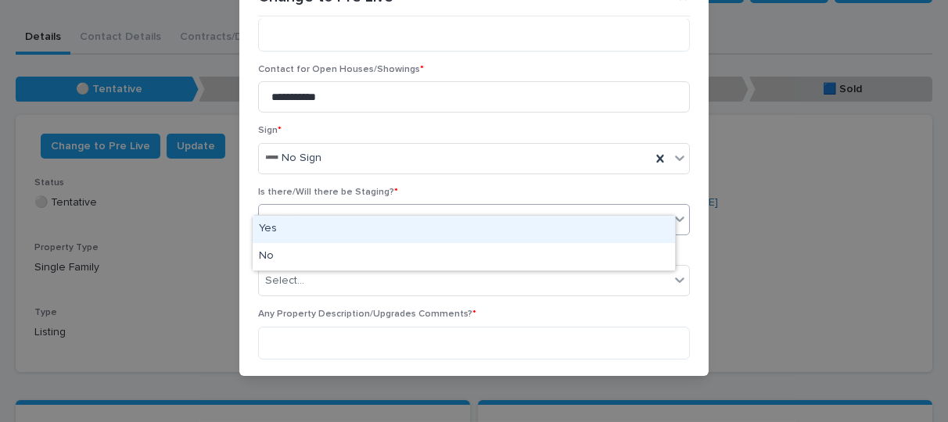
click at [378, 206] on div "Select..." at bounding box center [464, 219] width 411 height 26
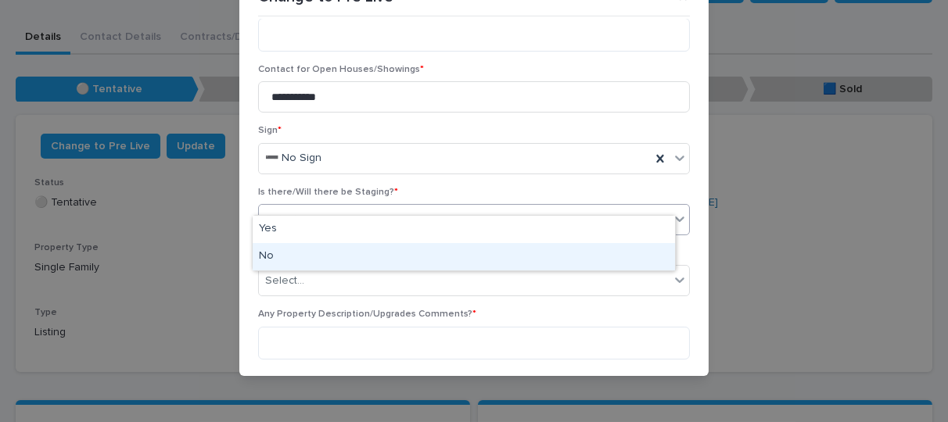
click at [281, 260] on div "No" at bounding box center [464, 256] width 422 height 27
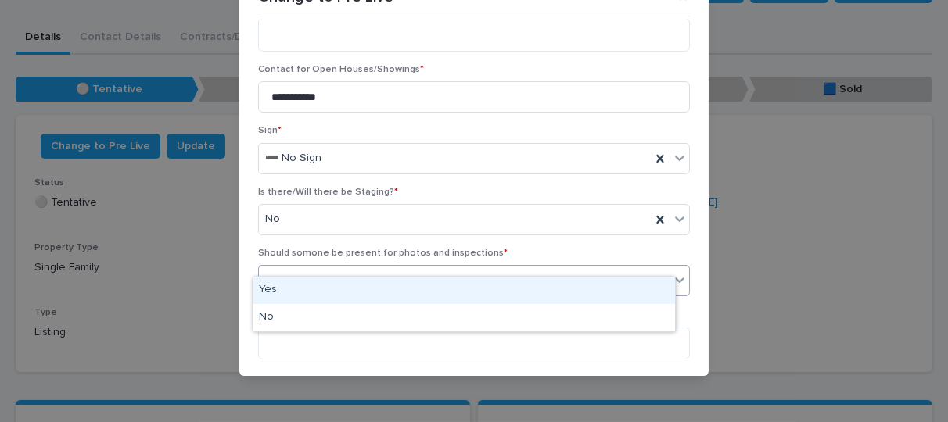
click at [281, 273] on div "Select..." at bounding box center [284, 281] width 39 height 16
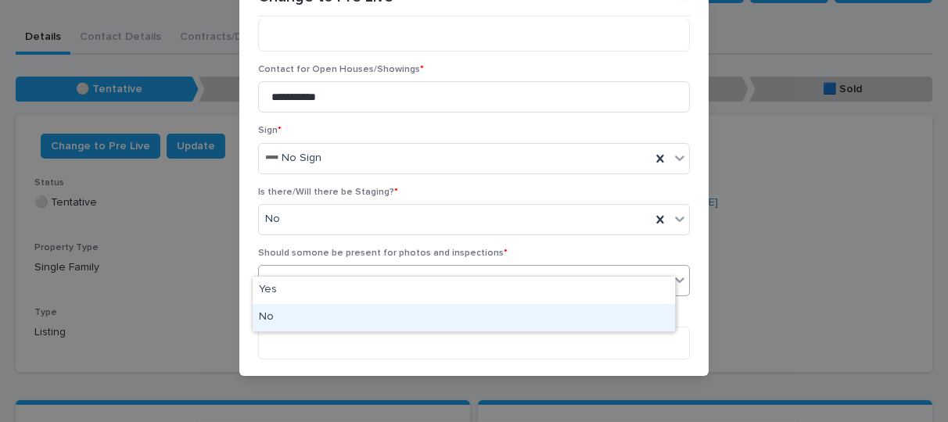
click at [270, 317] on div "No" at bounding box center [464, 317] width 422 height 27
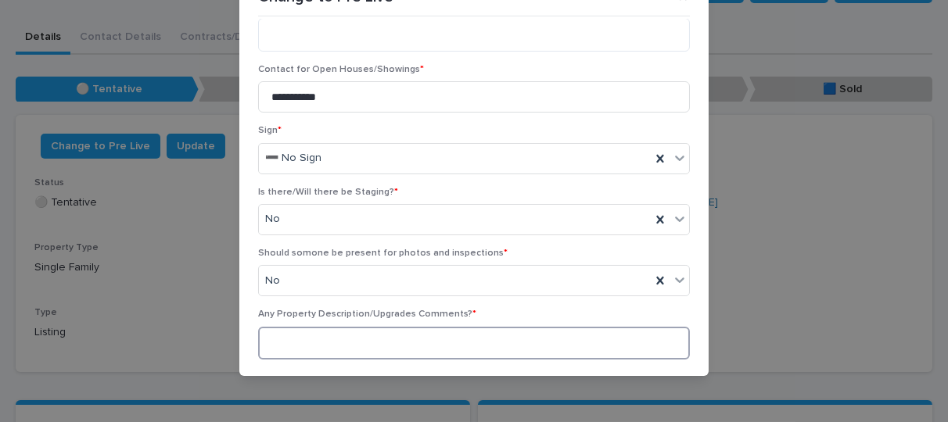
click at [270, 327] on textarea at bounding box center [474, 343] width 432 height 33
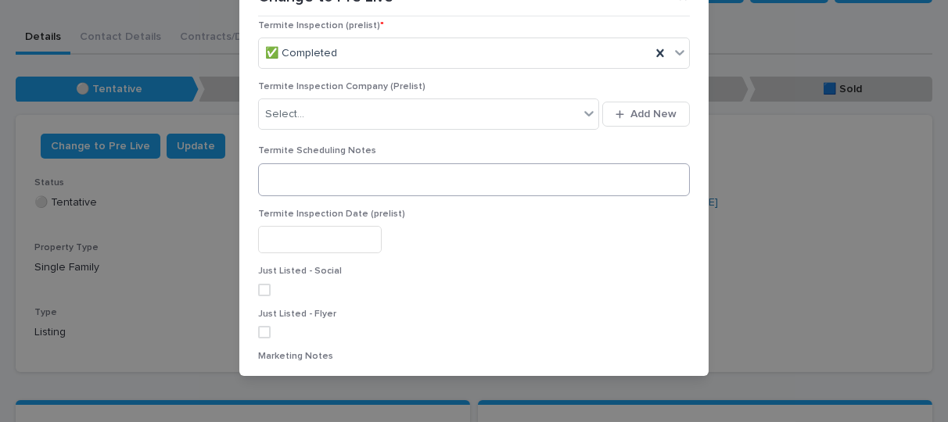
scroll to position [2100, 0]
type textarea "***"
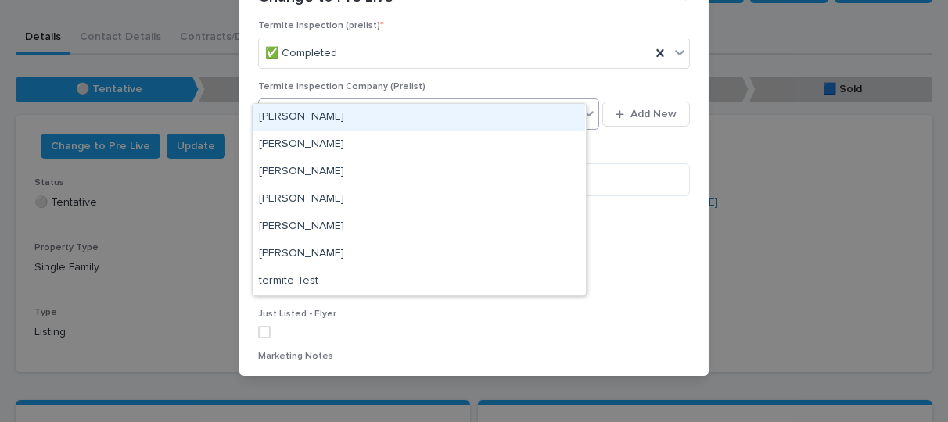
click at [360, 102] on div "Select..." at bounding box center [419, 115] width 320 height 26
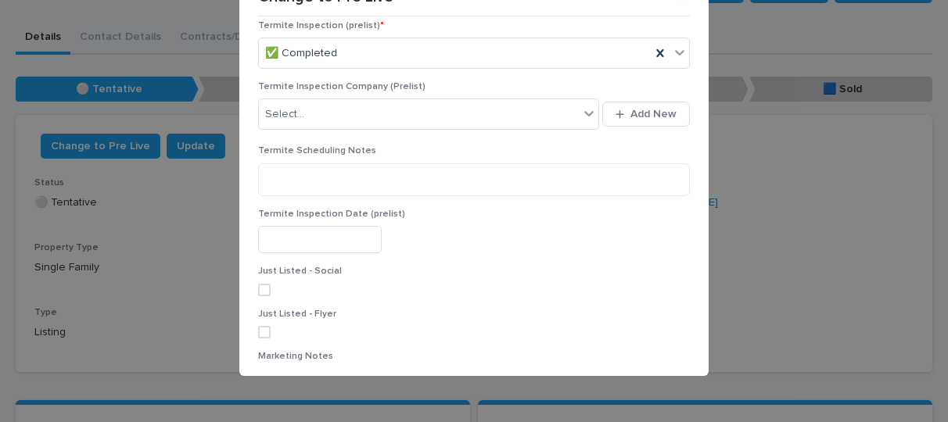
click at [457, 52] on div "Termite Inspection (prelist) * ✅ Completed" at bounding box center [474, 50] width 432 height 61
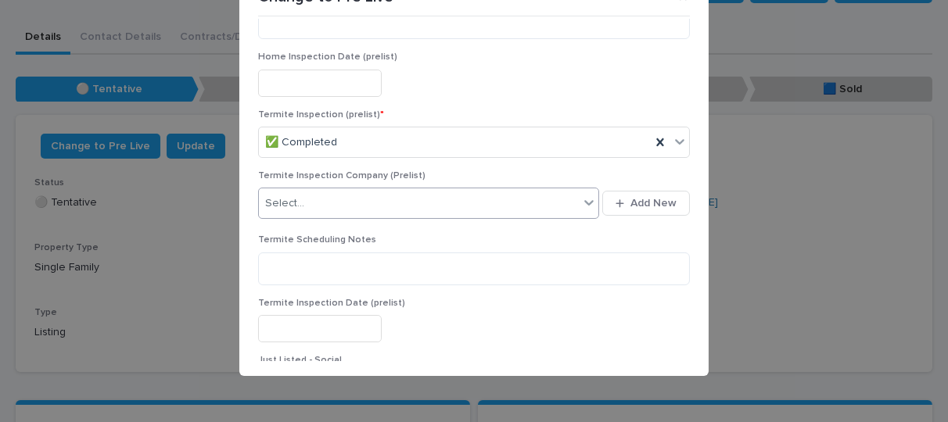
scroll to position [2177, 0]
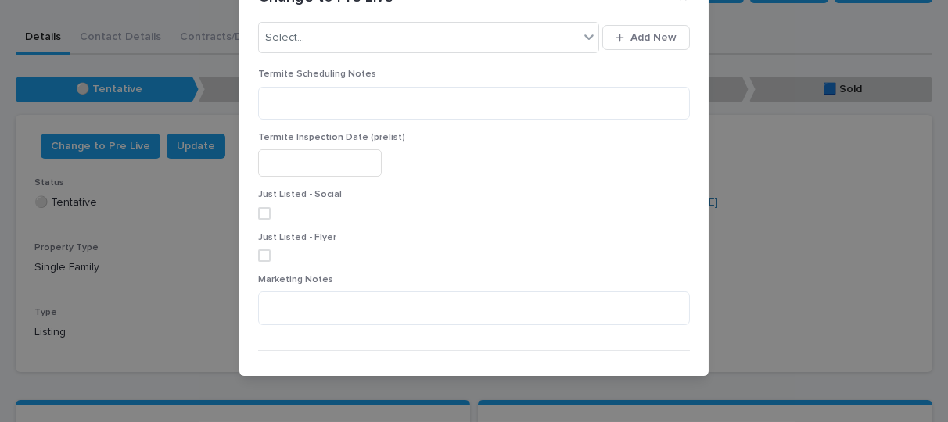
click at [634, 364] on button "Save" at bounding box center [656, 376] width 66 height 25
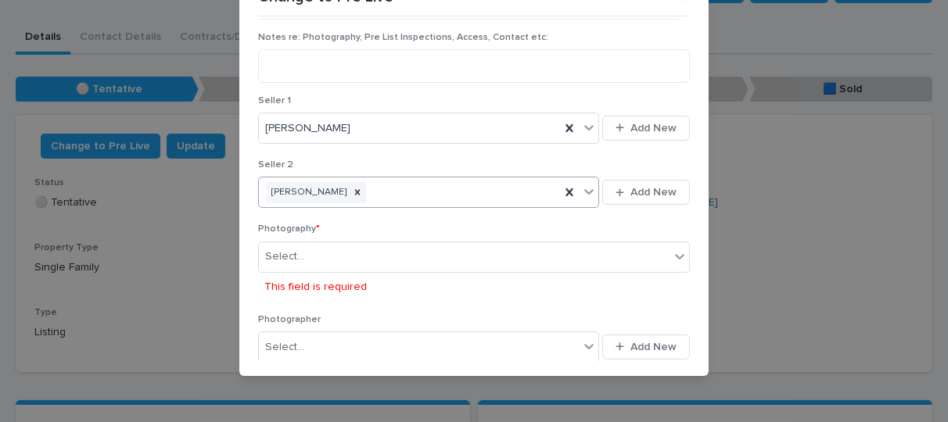
scroll to position [1404, 0]
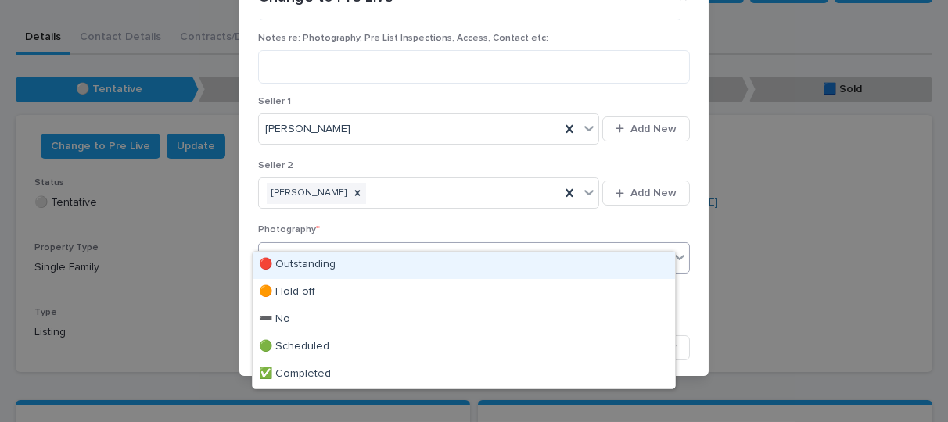
click at [430, 245] on div "Select..." at bounding box center [464, 258] width 411 height 26
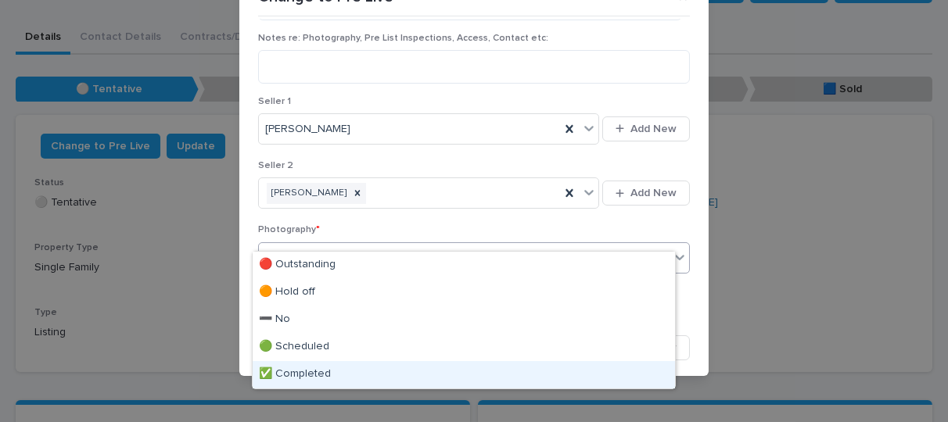
click at [296, 372] on div "✅ Completed" at bounding box center [464, 374] width 422 height 27
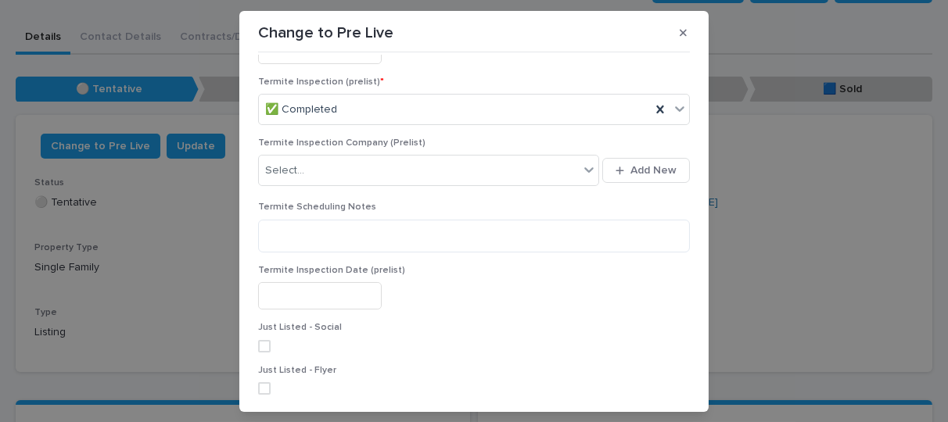
scroll to position [2177, 0]
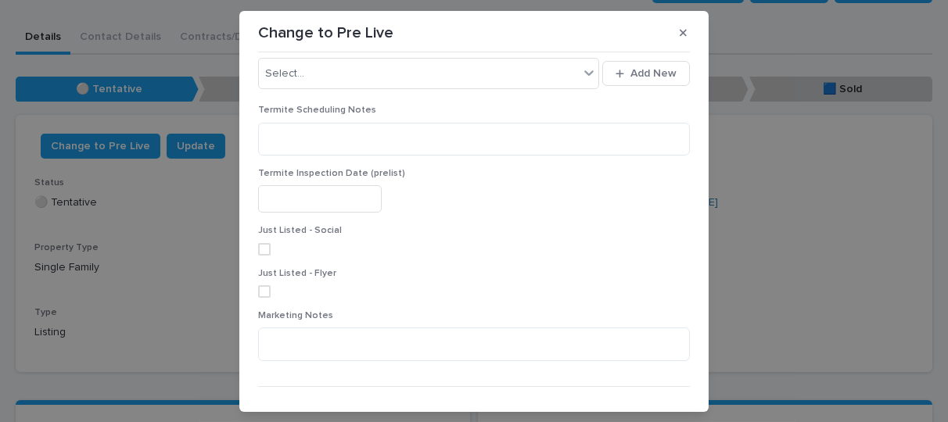
click at [629, 400] on button "Save" at bounding box center [656, 412] width 66 height 25
click at [651, 407] on span "Save" at bounding box center [664, 412] width 26 height 11
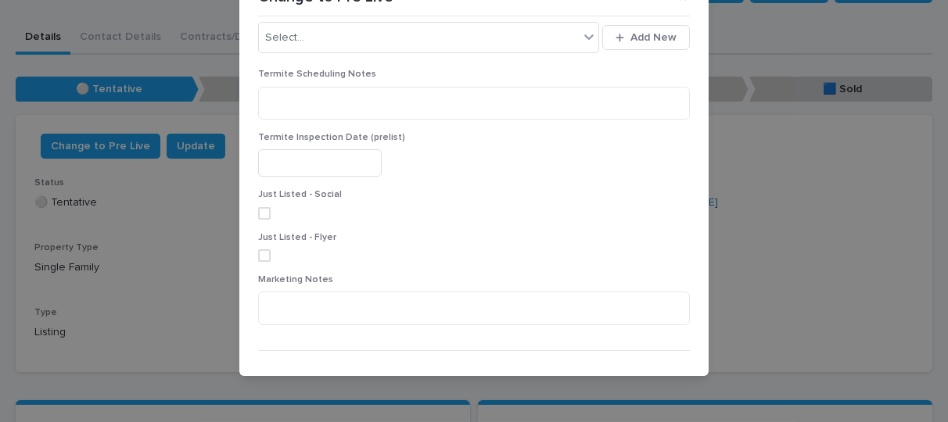
click at [627, 364] on button "Save" at bounding box center [656, 376] width 66 height 25
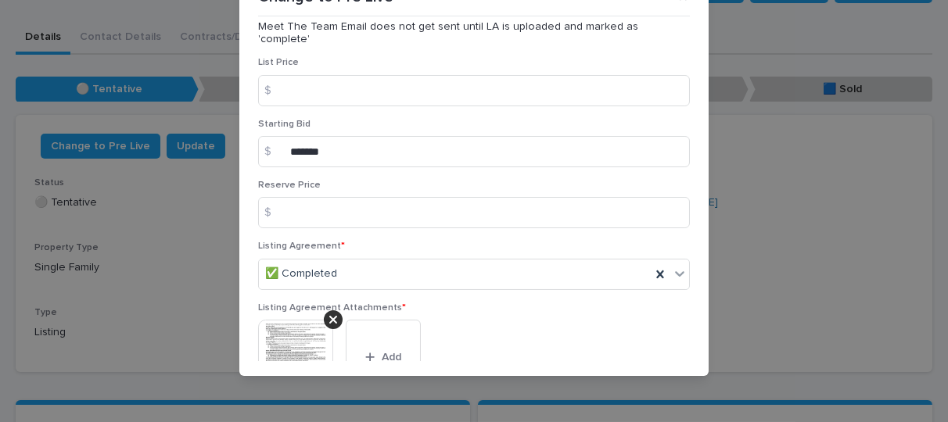
scroll to position [0, 0]
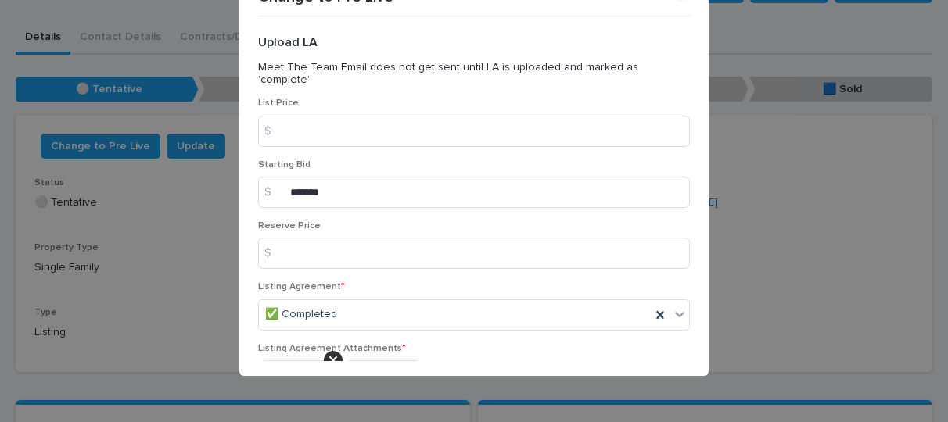
click at [282, 178] on div "$" at bounding box center [273, 192] width 31 height 31
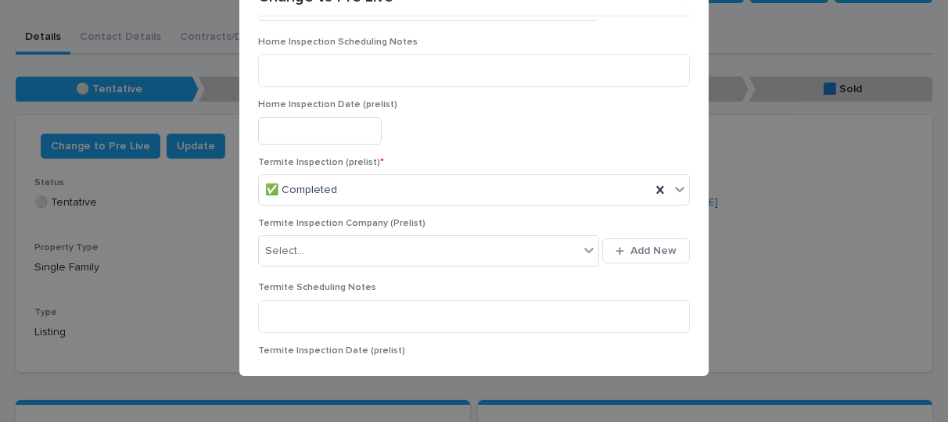
scroll to position [2177, 0]
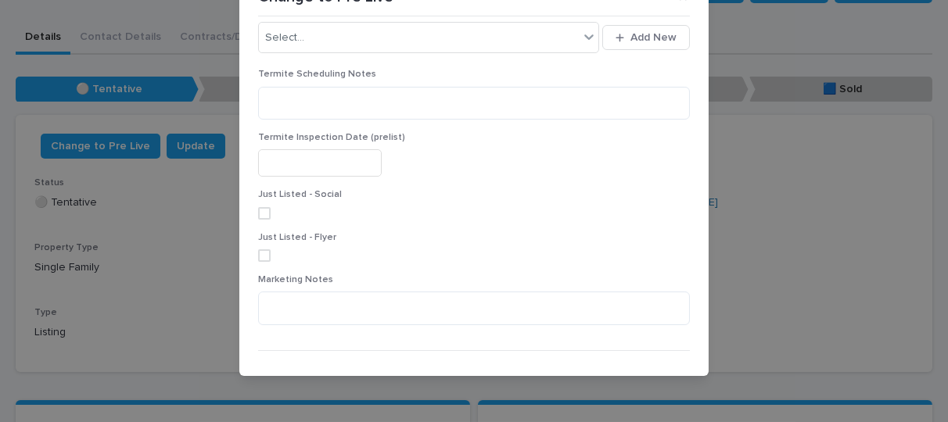
click at [638, 364] on button "Save" at bounding box center [656, 376] width 66 height 25
